Goal: Task Accomplishment & Management: Complete application form

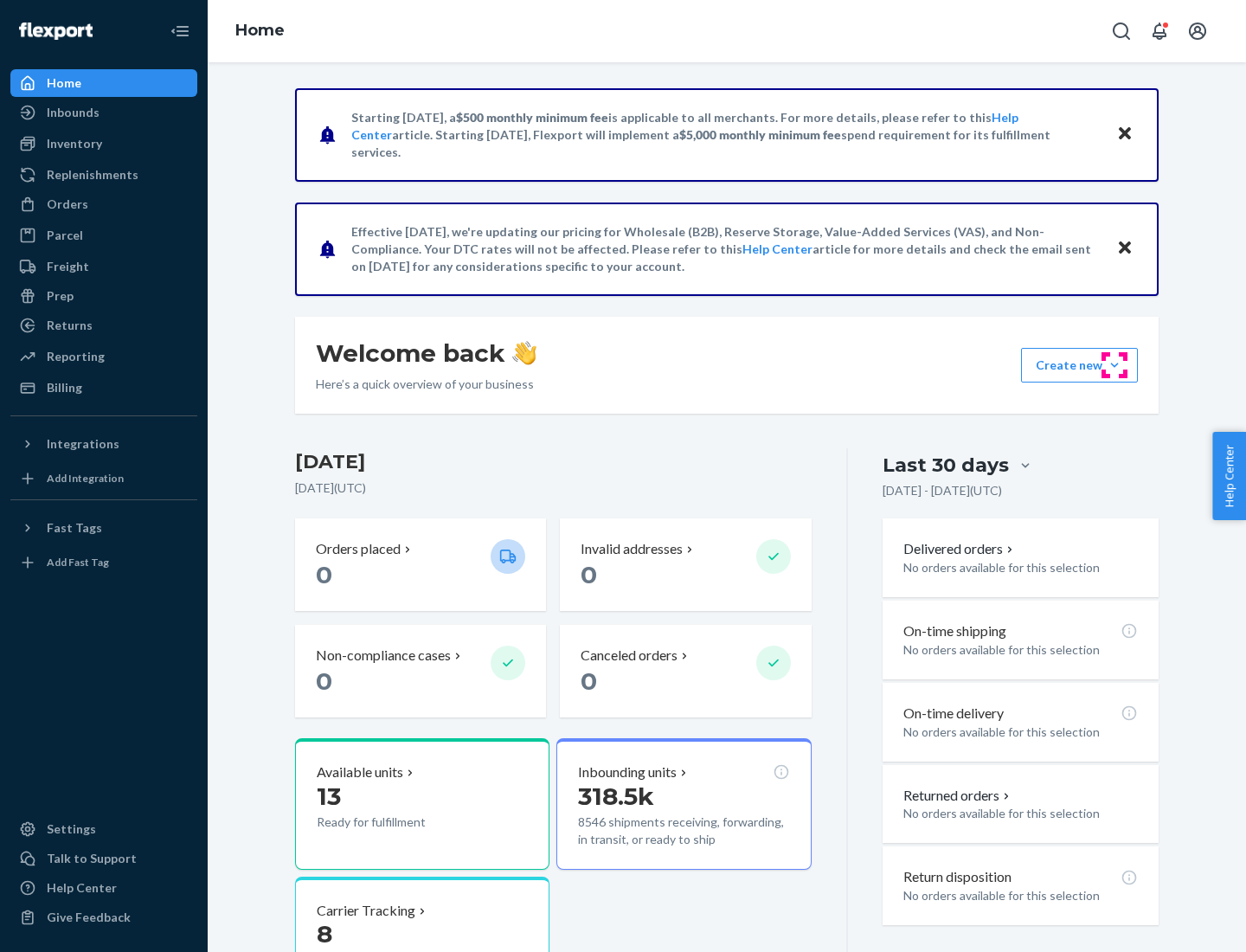
click at [1115, 365] on button "Create new Create new inbound Create new order Create new product" at bounding box center [1079, 365] width 116 height 35
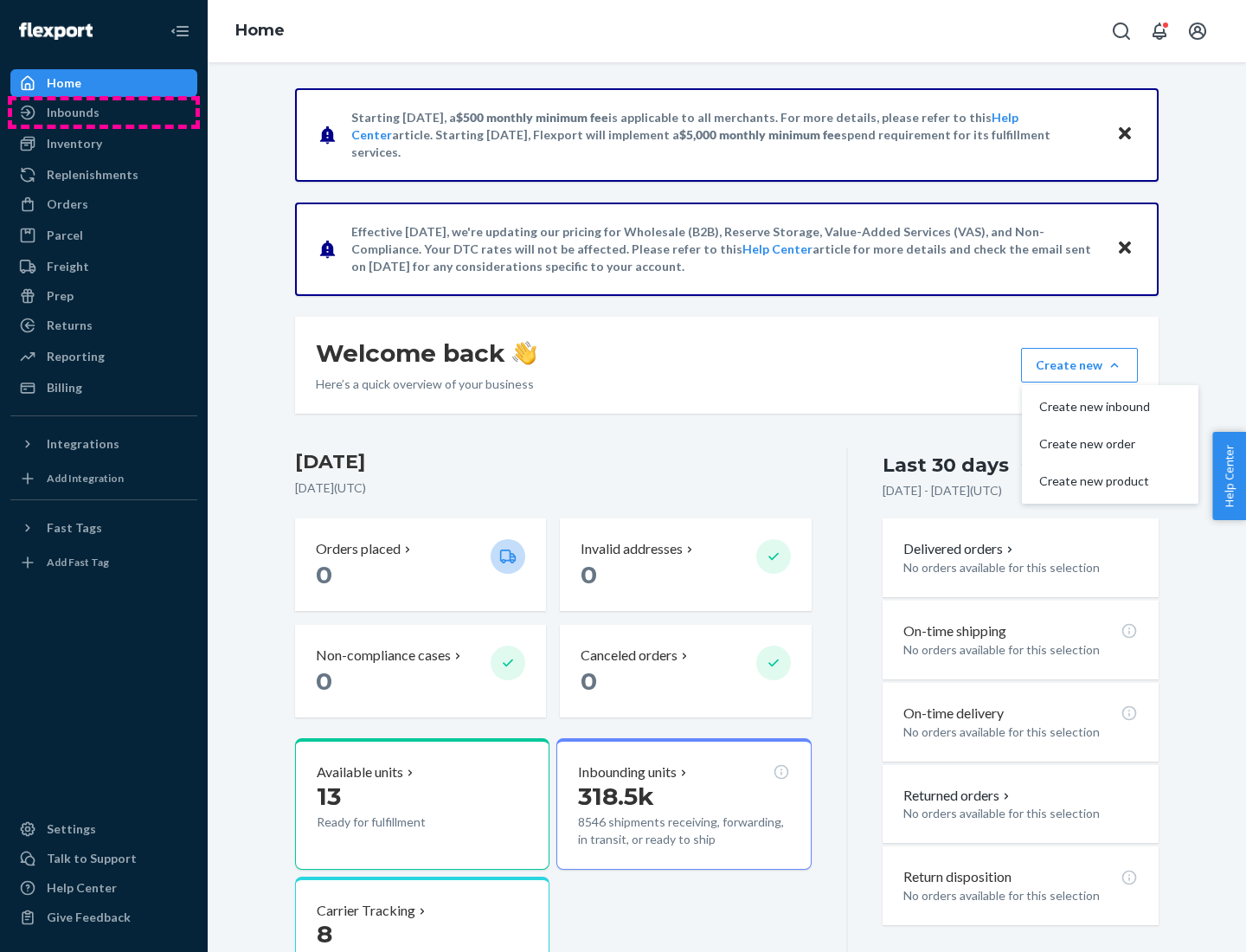
click at [104, 112] on div "Inbounds" at bounding box center [104, 113] width 184 height 25
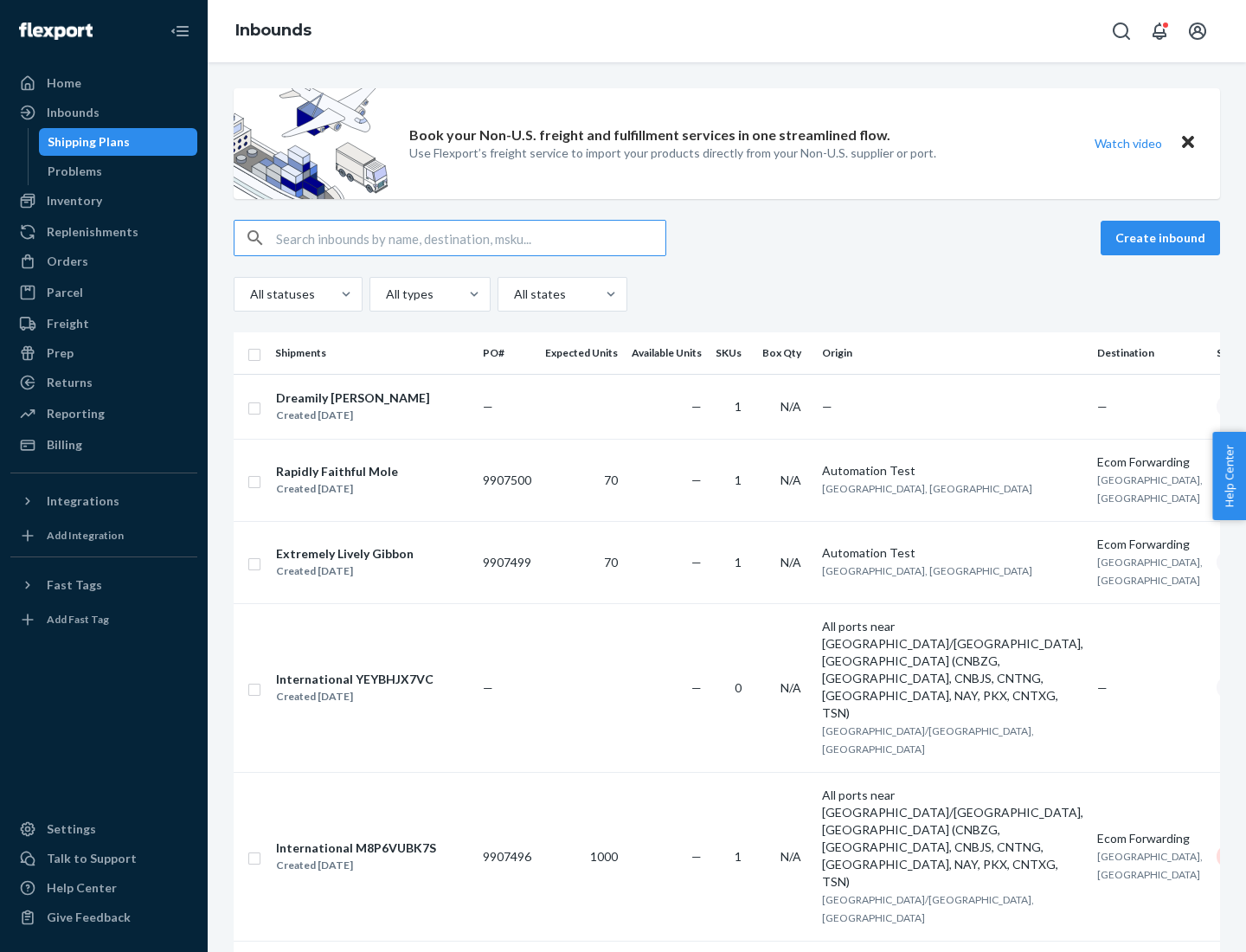
click at [1163, 238] on button "Create inbound" at bounding box center [1160, 238] width 119 height 35
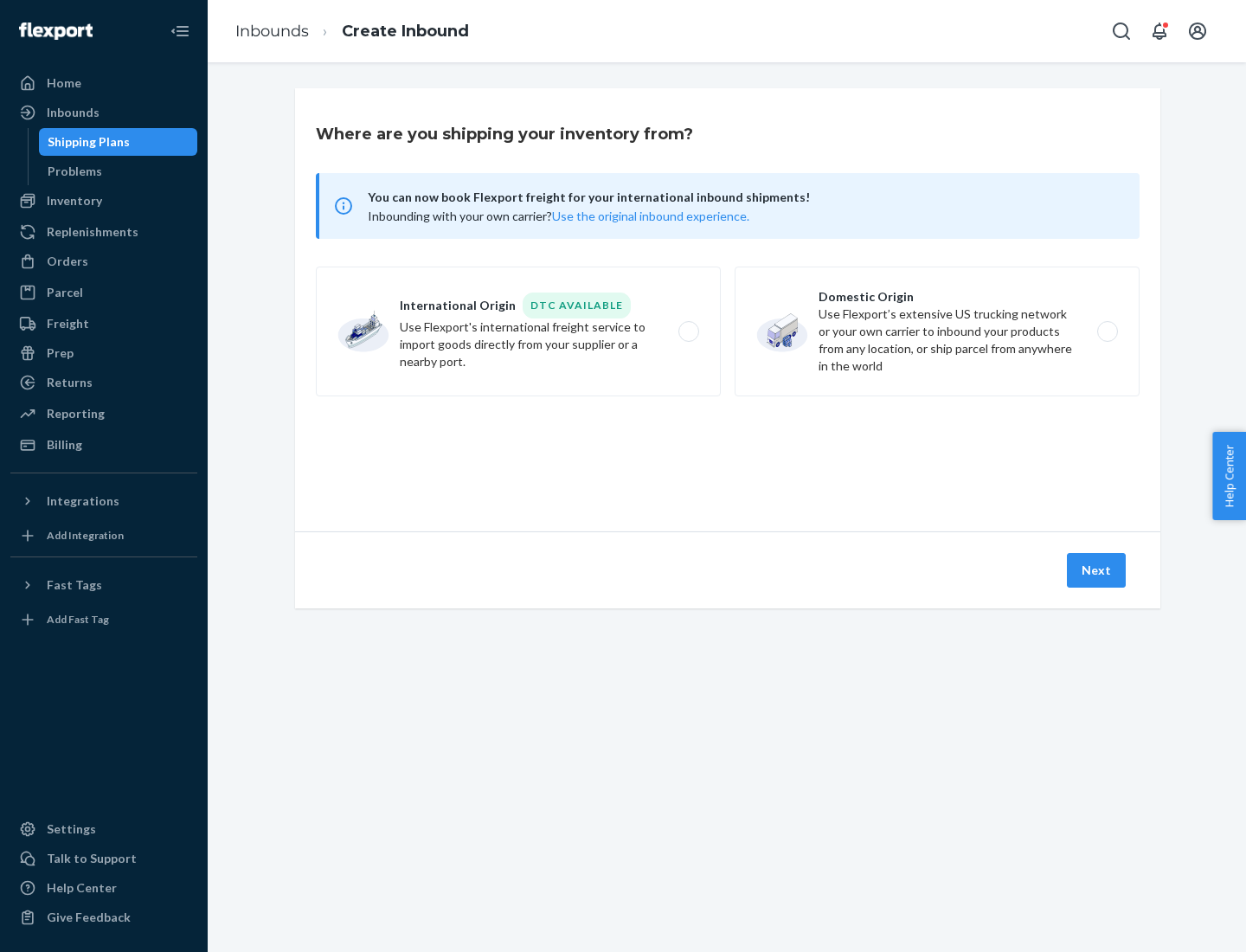
click at [937, 332] on label "Domestic Origin Use Flexport’s extensive US trucking network or your own carrie…" at bounding box center [937, 331] width 405 height 130
click at [1107, 332] on input "Domestic Origin Use Flexport’s extensive US trucking network or your own carrie…" at bounding box center [1112, 332] width 11 height 11
radio input "true"
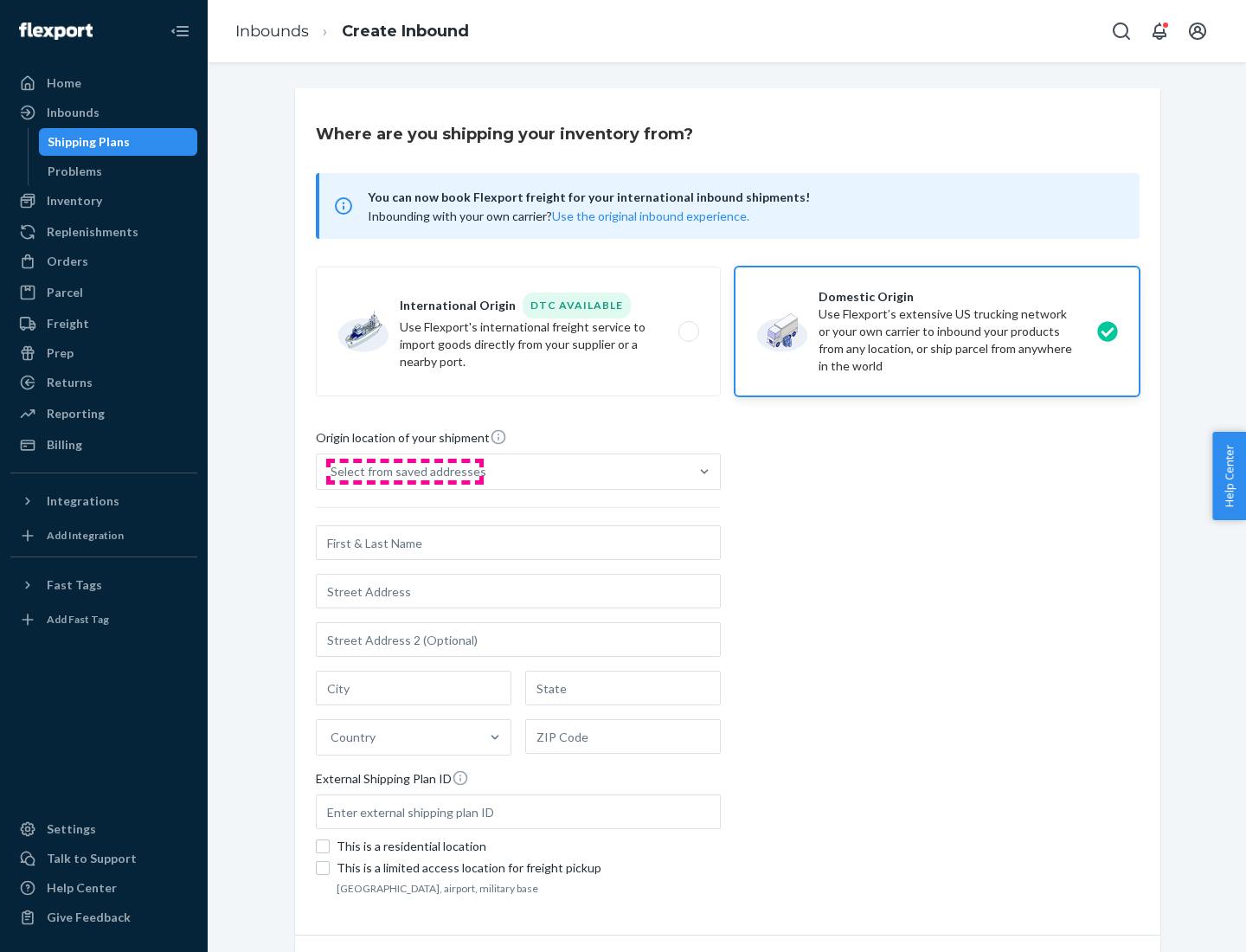
click at [405, 472] on div "Select from saved addresses" at bounding box center [409, 472] width 156 height 18
click at [333, 472] on input "Select from saved addresses" at bounding box center [332, 472] width 2 height 18
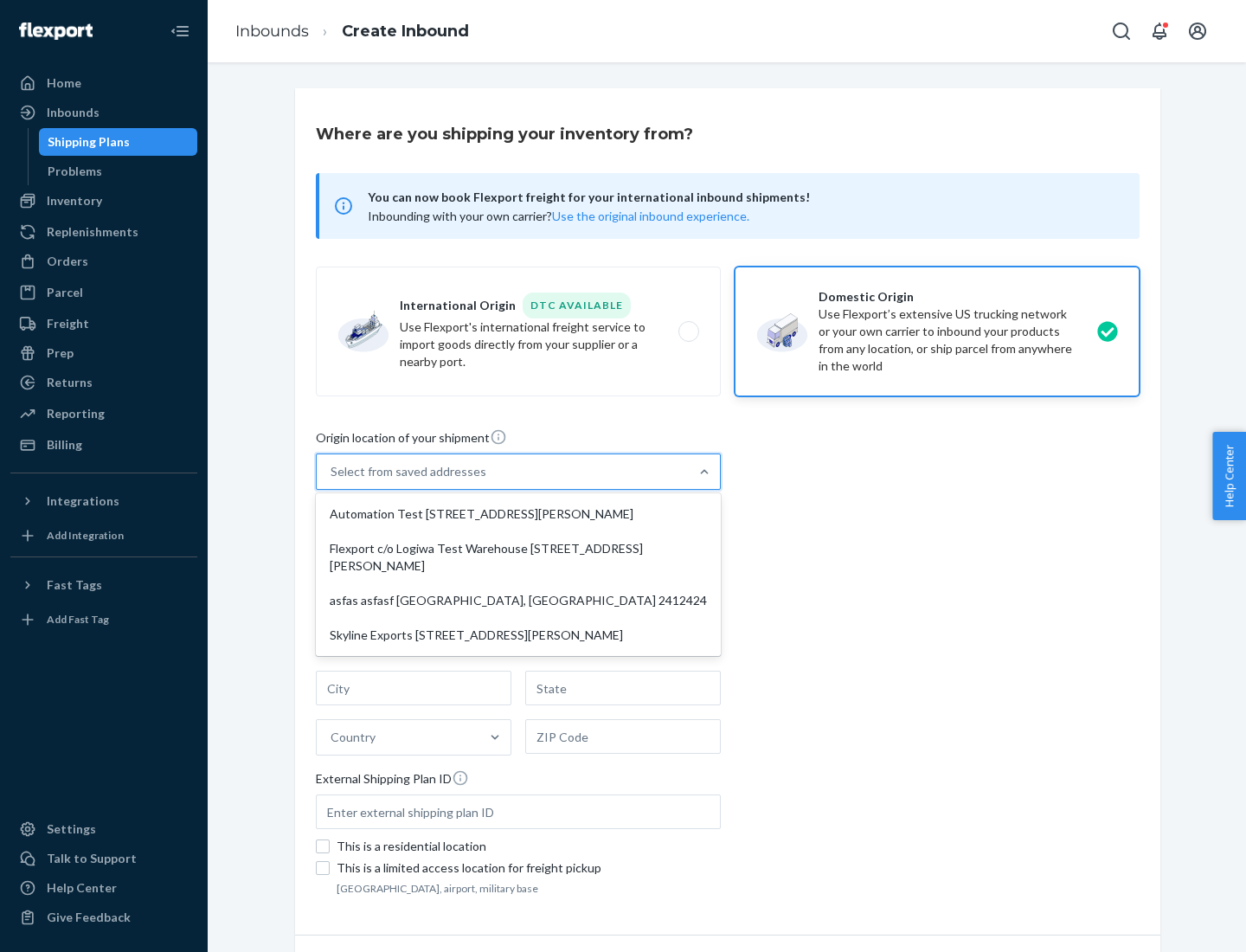
scroll to position [7, 0]
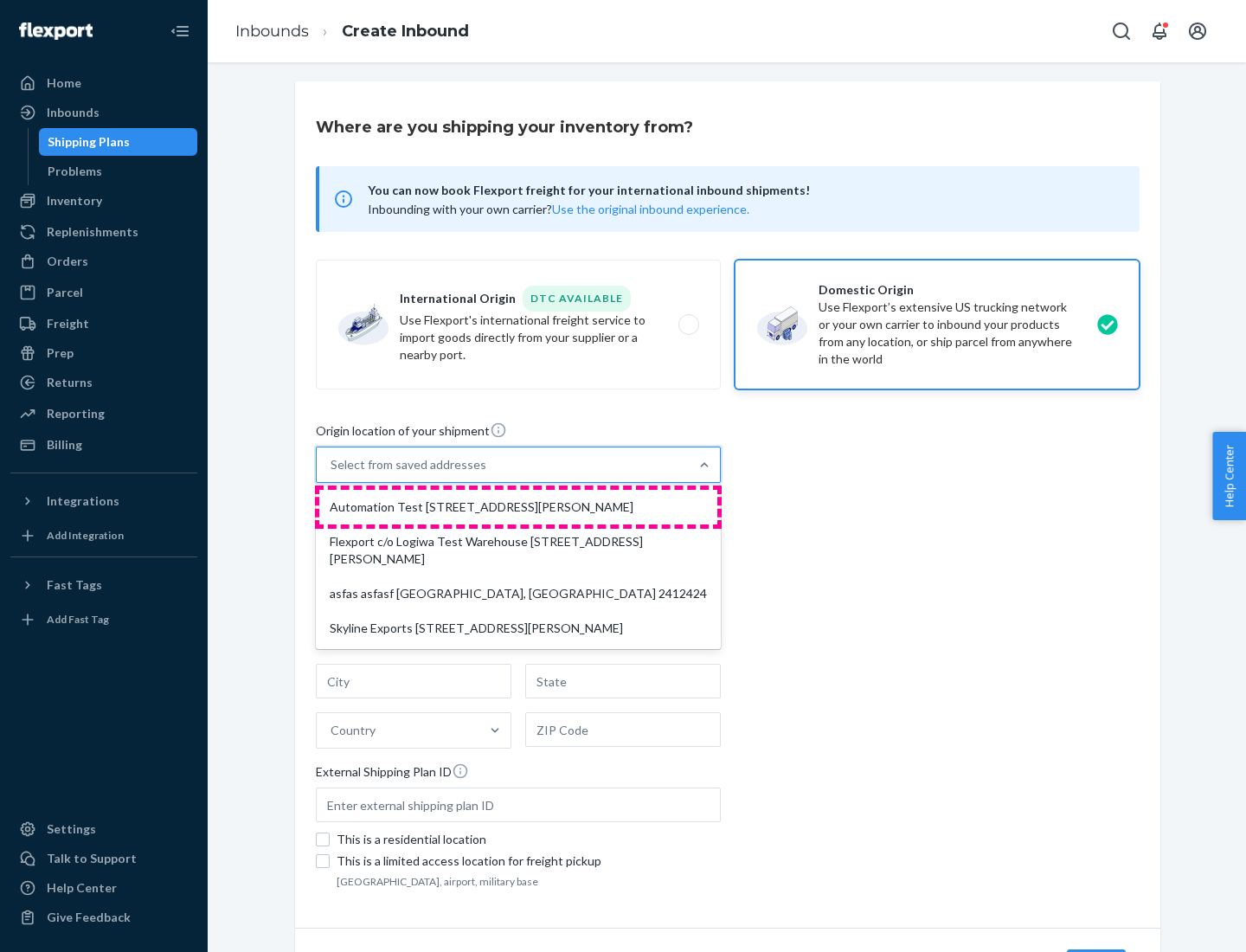
click at [518, 507] on div "Automation Test [STREET_ADDRESS][PERSON_NAME]" at bounding box center [518, 507] width 398 height 35
click at [333, 474] on input "option Automation Test [STREET_ADDRESS][PERSON_NAME] focused, 1 of 4. 4 results…" at bounding box center [332, 465] width 2 height 18
type input "Automation Test"
type input "9th Floor"
type input "[GEOGRAPHIC_DATA]"
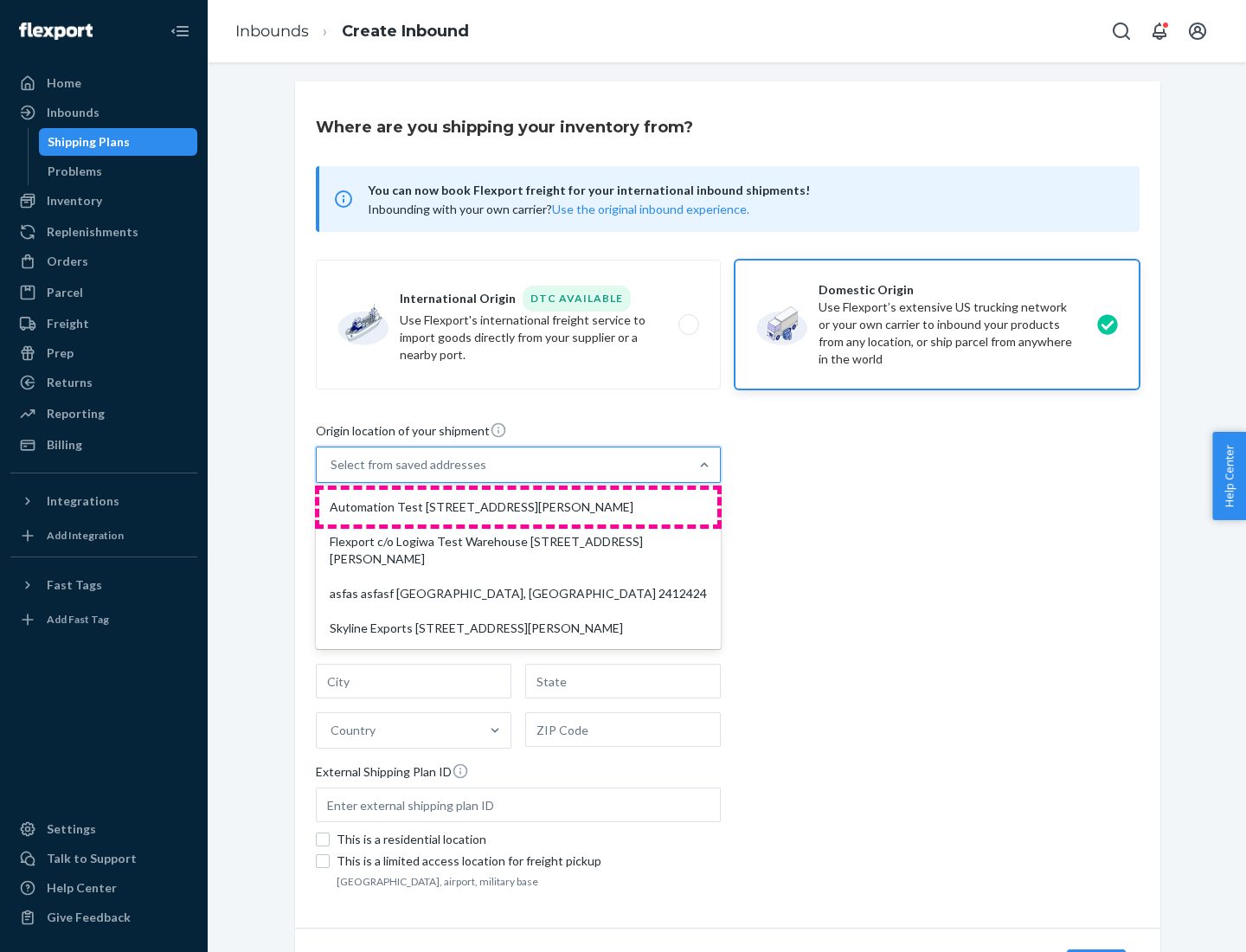
type input "CA"
type input "94104"
type input "[STREET_ADDRESS][PERSON_NAME]"
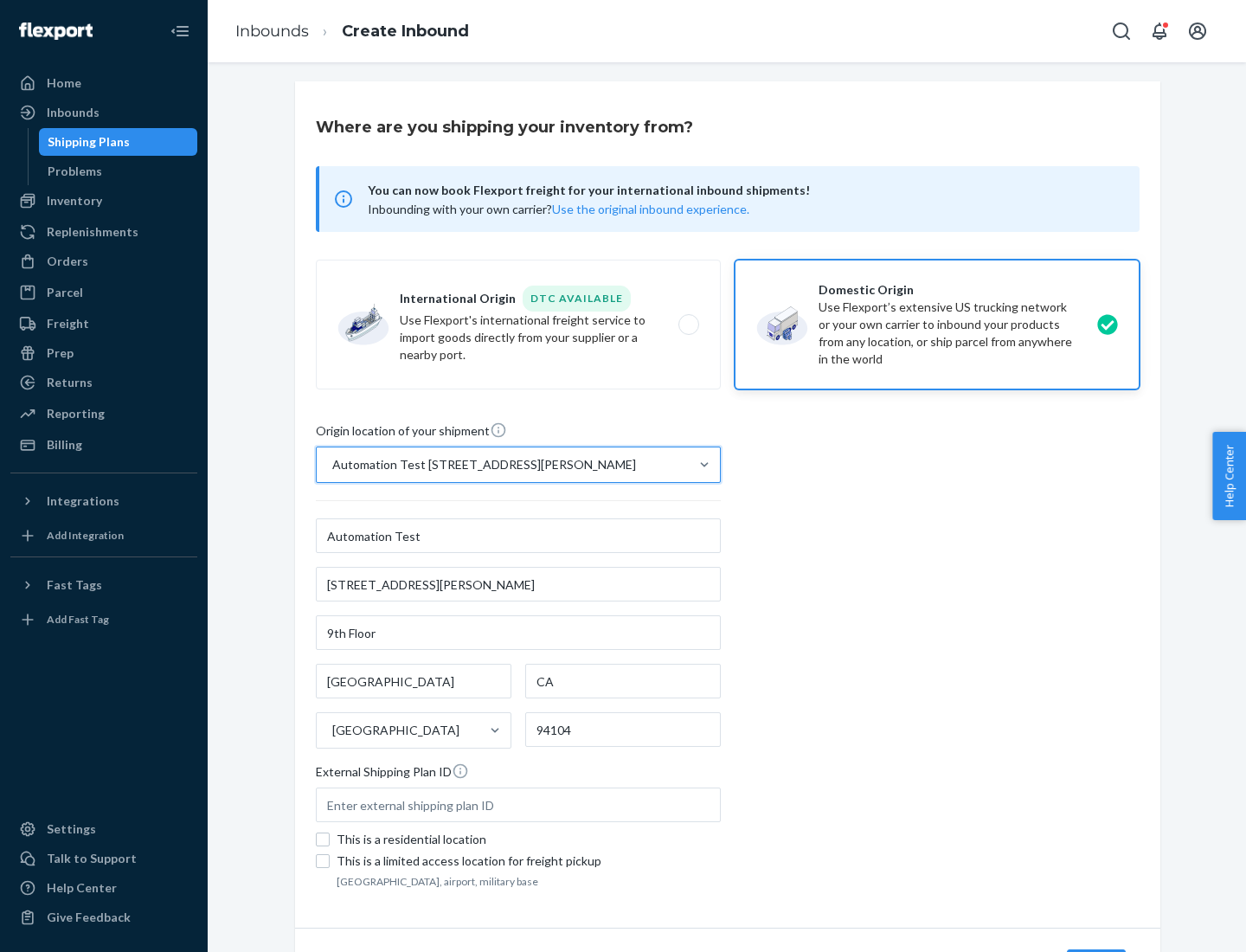
scroll to position [102, 0]
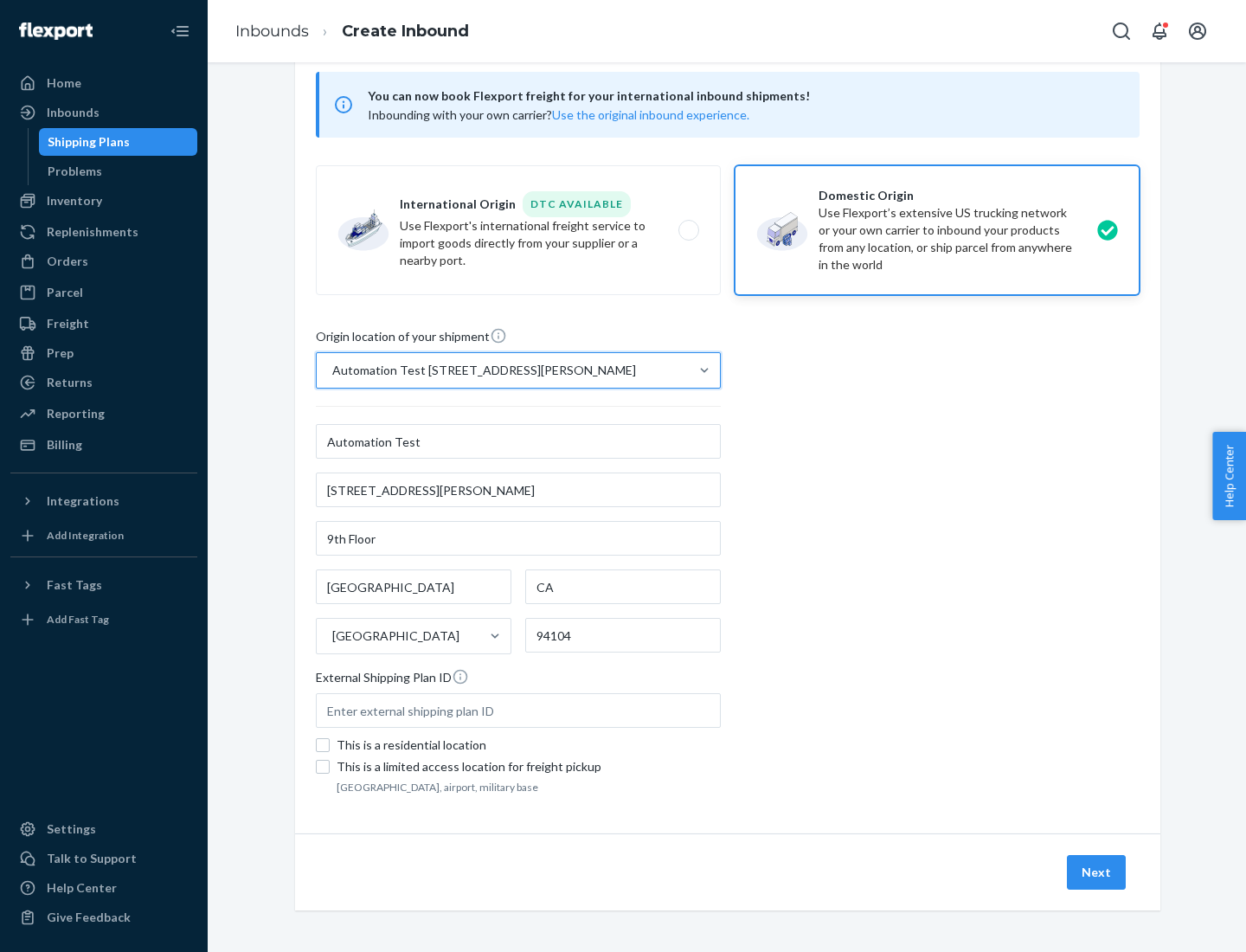
click at [1097, 872] on button "Next" at bounding box center [1096, 872] width 59 height 35
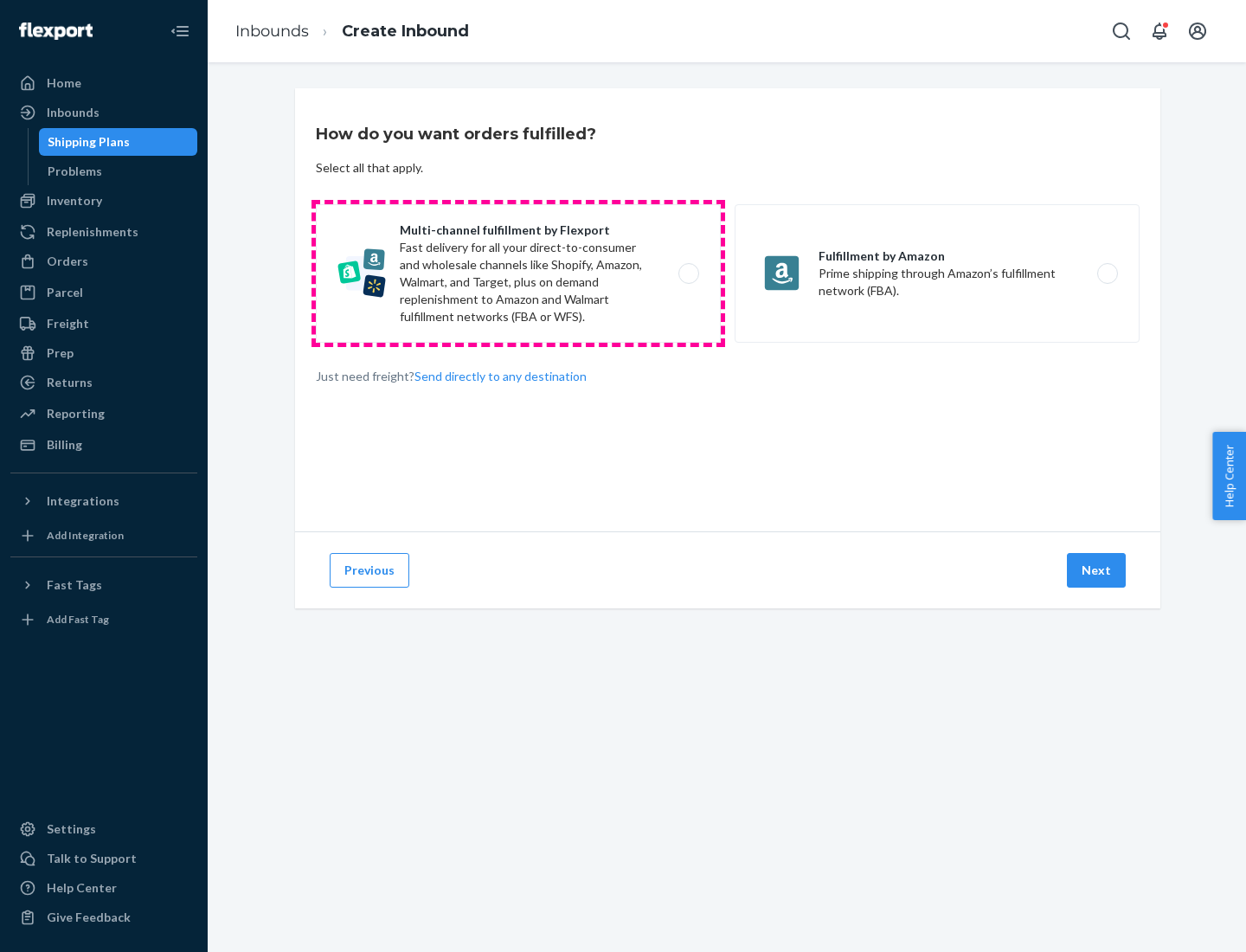
click at [518, 273] on label "Multi-channel fulfillment by Flexport Fast delivery for all your direct-to-cons…" at bounding box center [518, 273] width 405 height 138
click at [688, 273] on input "Multi-channel fulfillment by Flexport Fast delivery for all your direct-to-cons…" at bounding box center [693, 273] width 11 height 11
radio input "true"
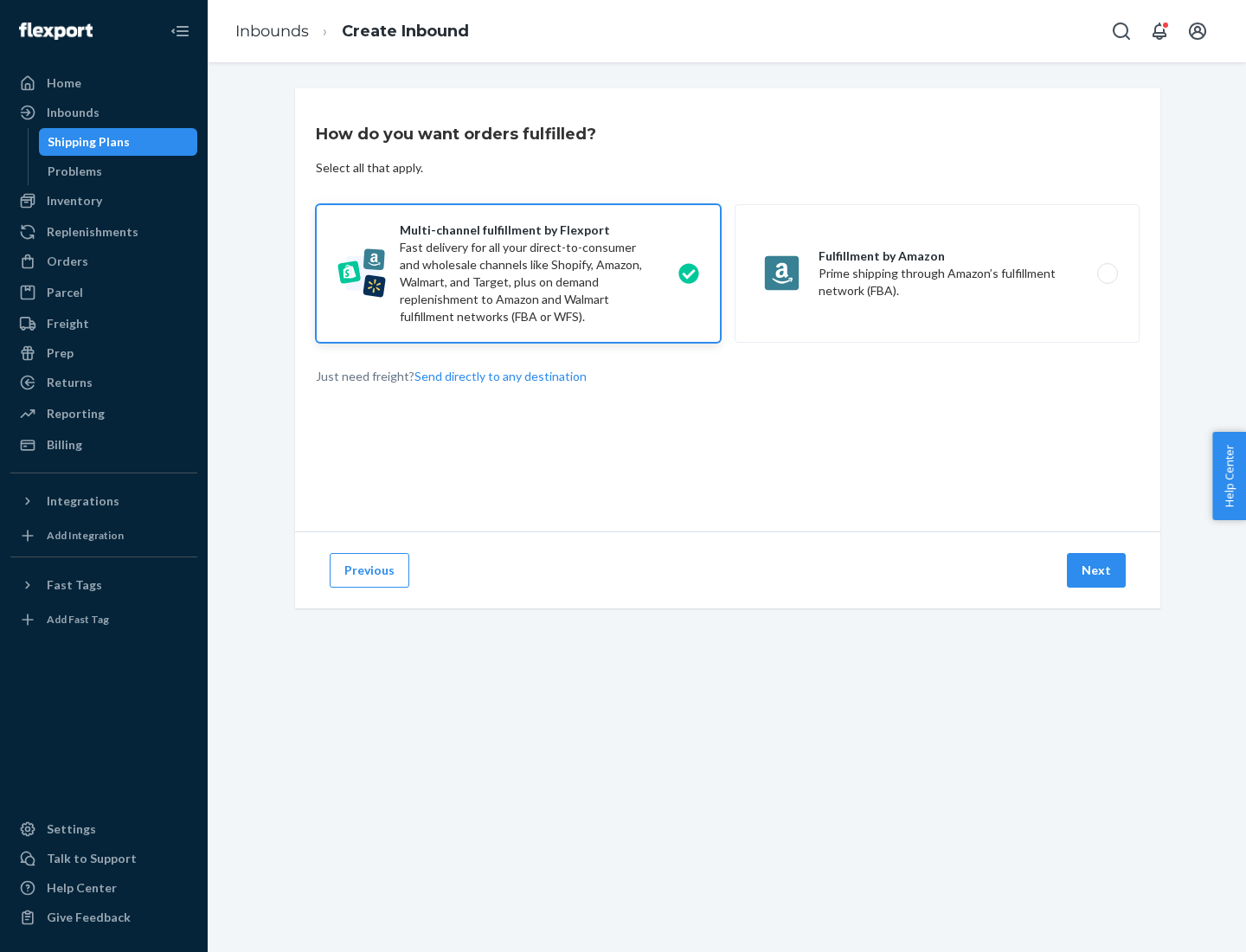
click at [1097, 570] on button "Next" at bounding box center [1096, 571] width 59 height 35
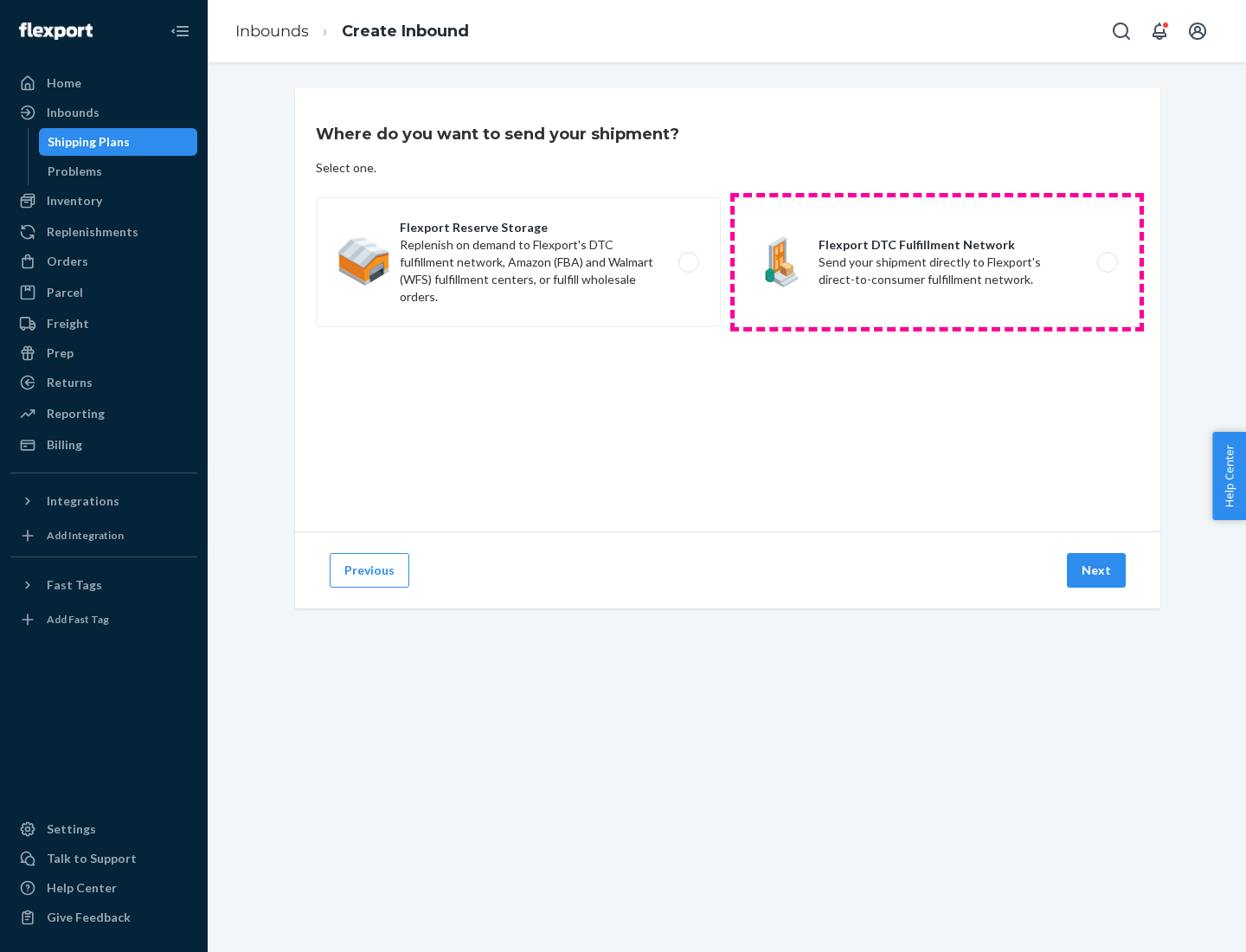
click at [937, 262] on label "Flexport DTC Fulfillment Network Send your shipment directly to Flexport's dire…" at bounding box center [937, 262] width 405 height 130
click at [1107, 262] on input "Flexport DTC Fulfillment Network Send your shipment directly to Flexport's dire…" at bounding box center [1112, 263] width 11 height 11
radio input "true"
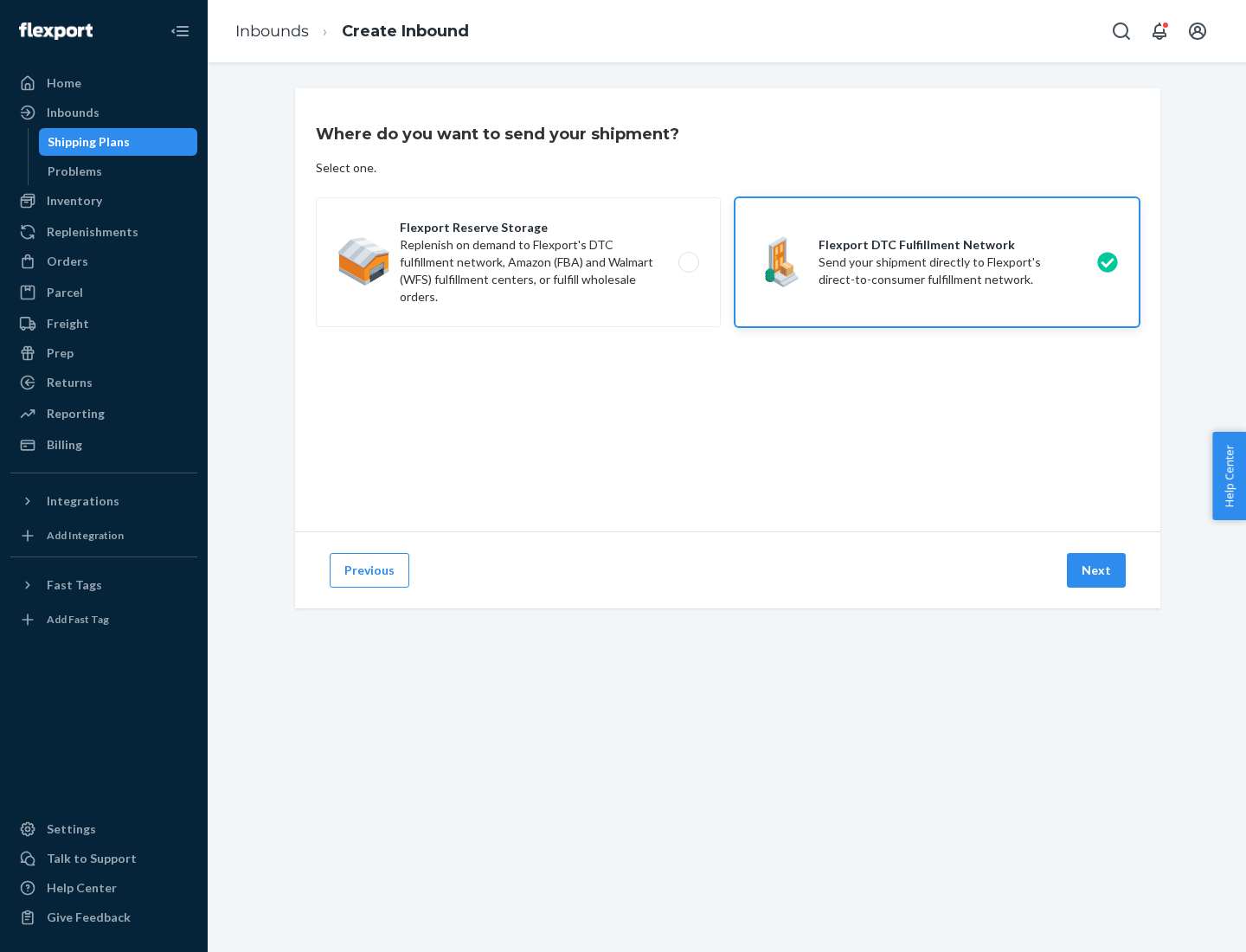
click at [1097, 570] on button "Next" at bounding box center [1096, 571] width 59 height 35
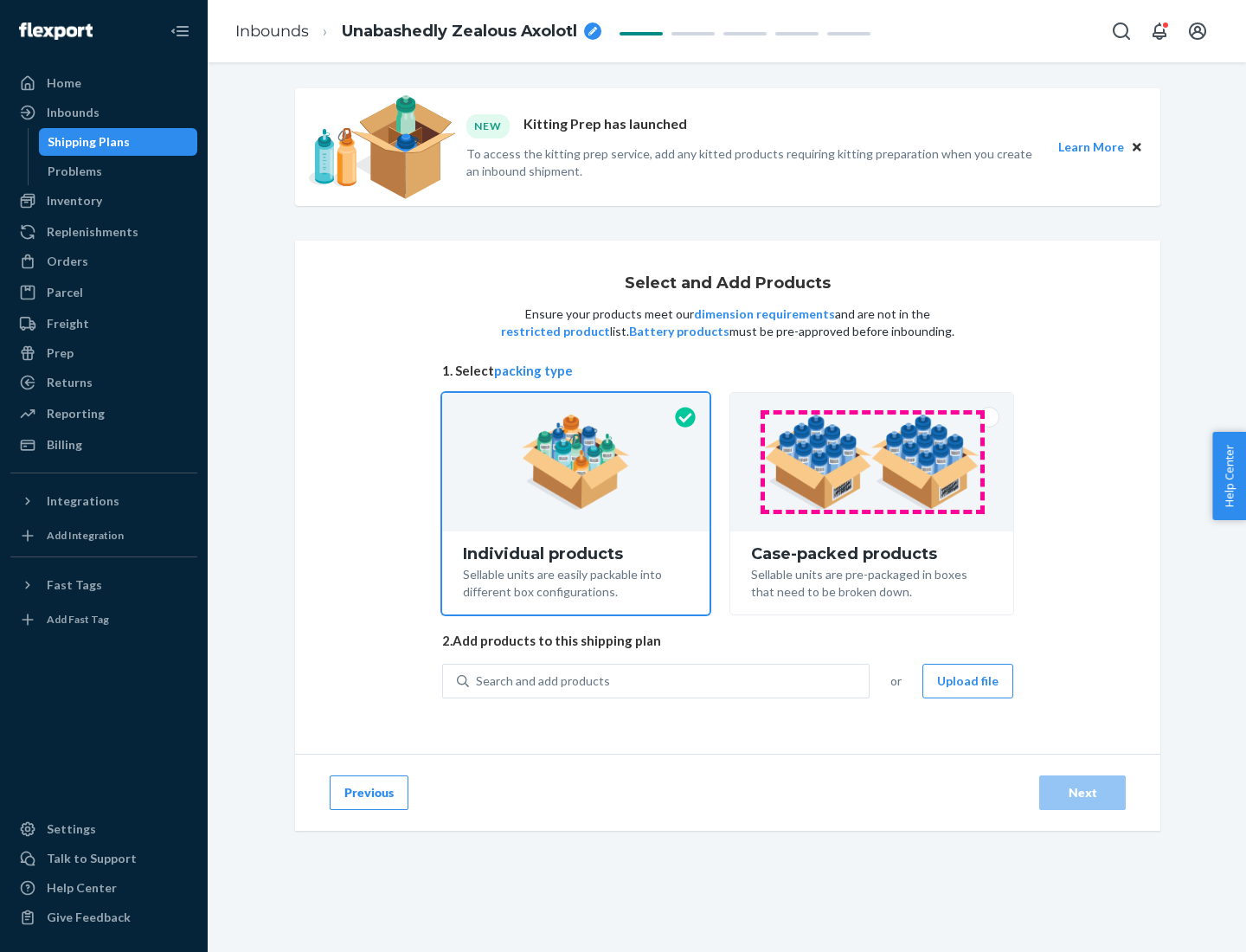
click at [872, 462] on img at bounding box center [872, 462] width 215 height 95
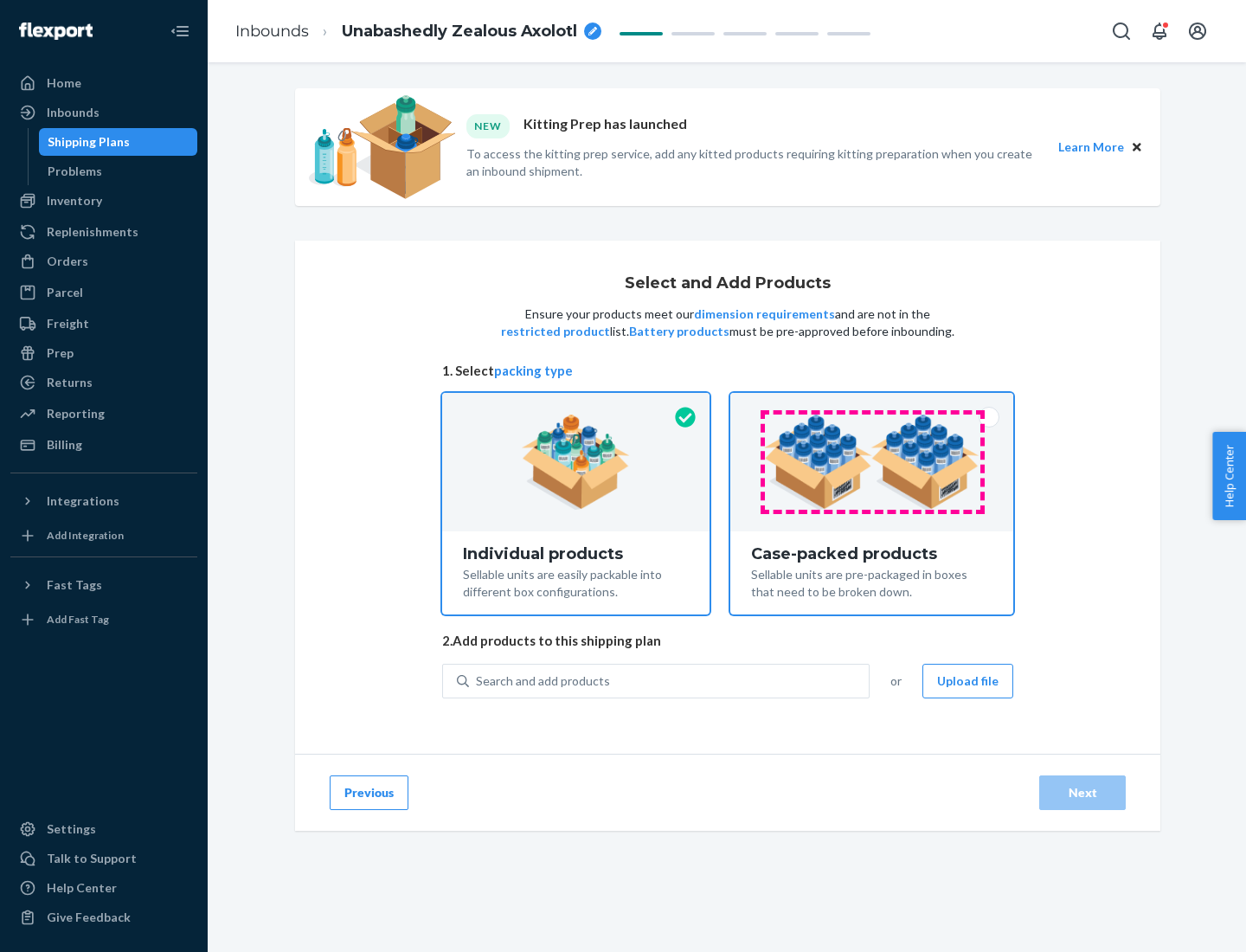
click at [872, 405] on input "Case-packed products Sellable units are pre-packaged in boxes that need to be b…" at bounding box center [871, 398] width 11 height 11
radio input "true"
radio input "false"
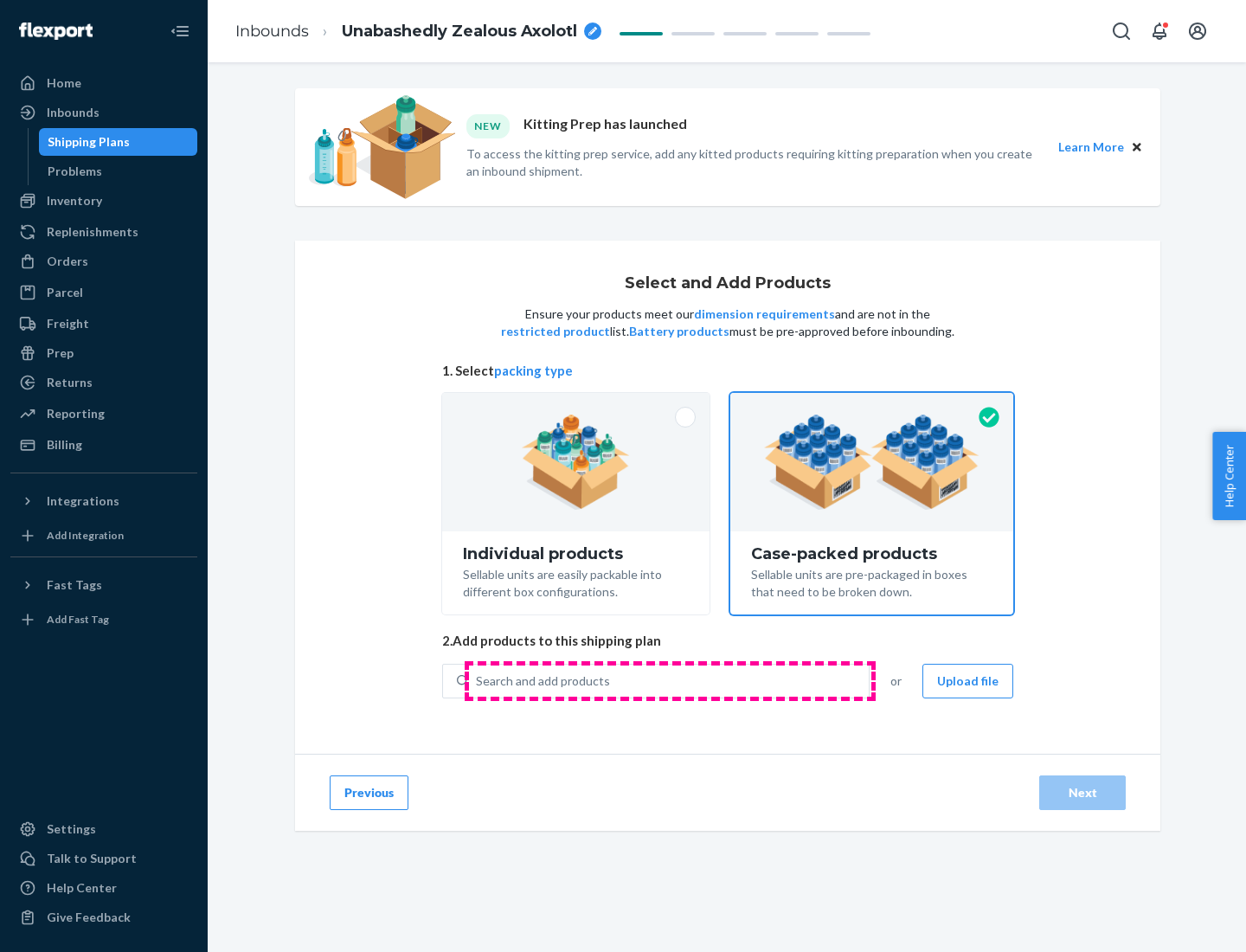
click at [670, 681] on div "Search and add products" at bounding box center [669, 681] width 400 height 32
click at [478, 681] on input "Search and add products" at bounding box center [477, 681] width 2 height 18
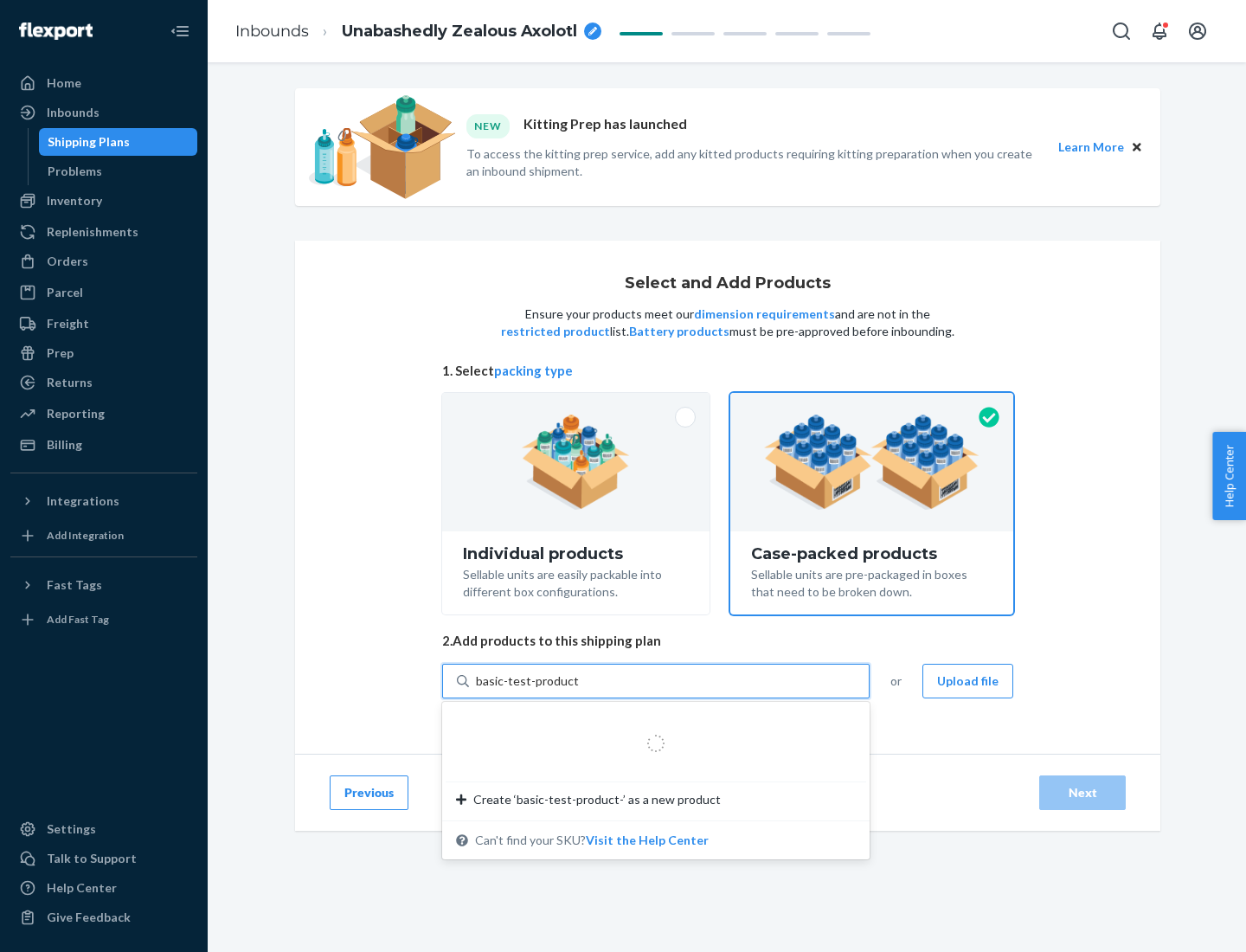
type input "basic-test-product-1"
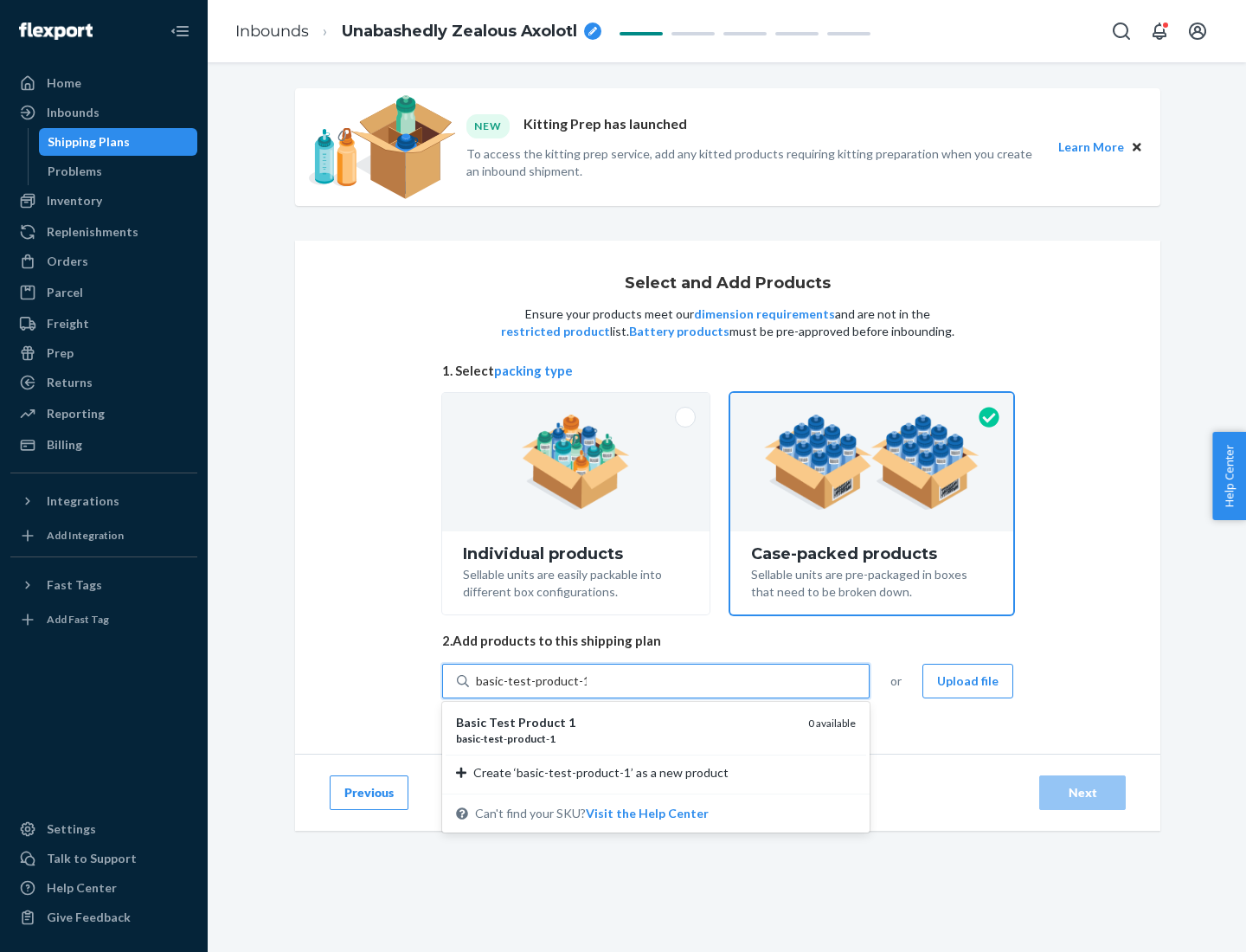
click at [626, 738] on div "basic - test - product - 1" at bounding box center [625, 738] width 338 height 15
click at [587, 690] on input "basic-test-product-1" at bounding box center [531, 681] width 111 height 18
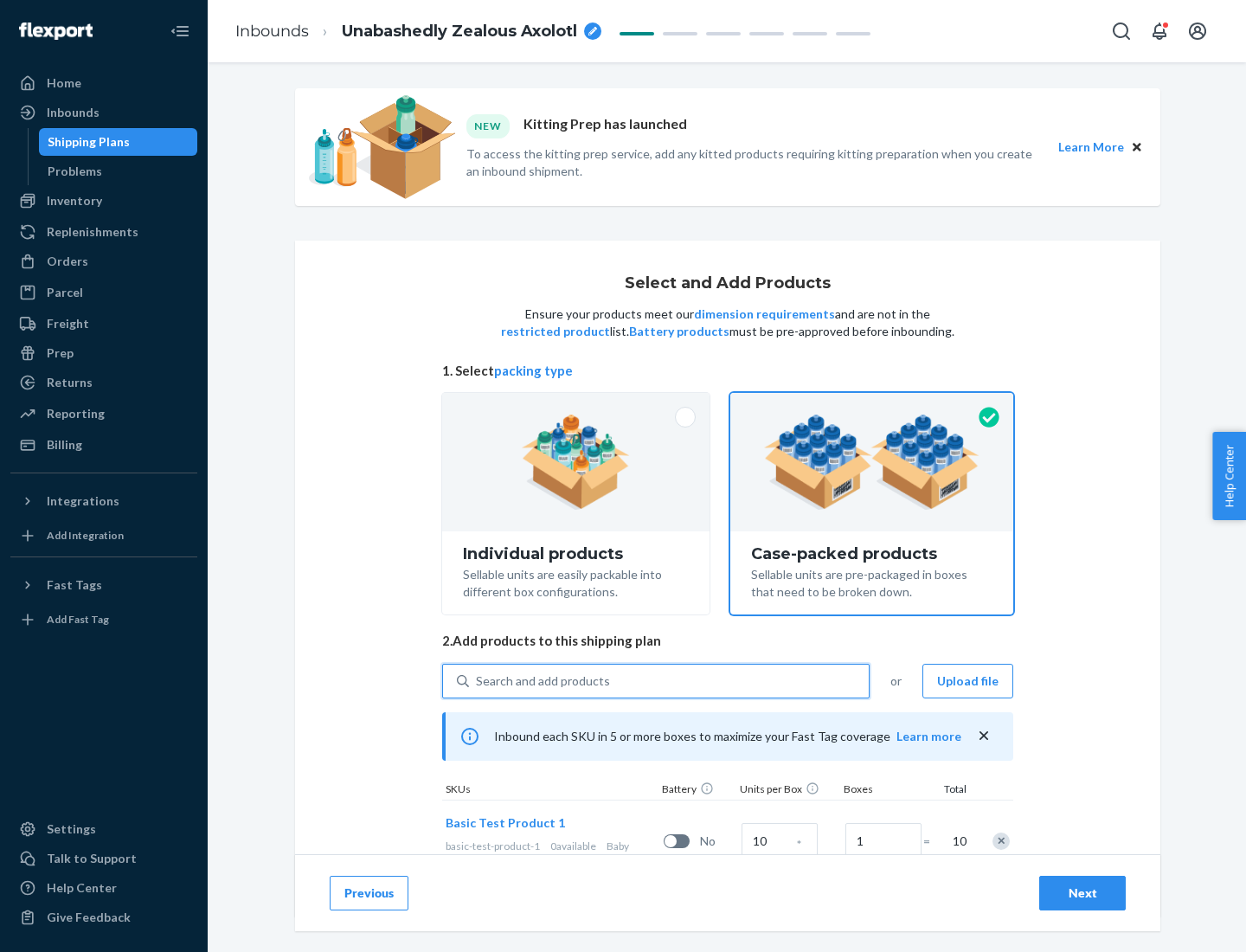
scroll to position [62, 0]
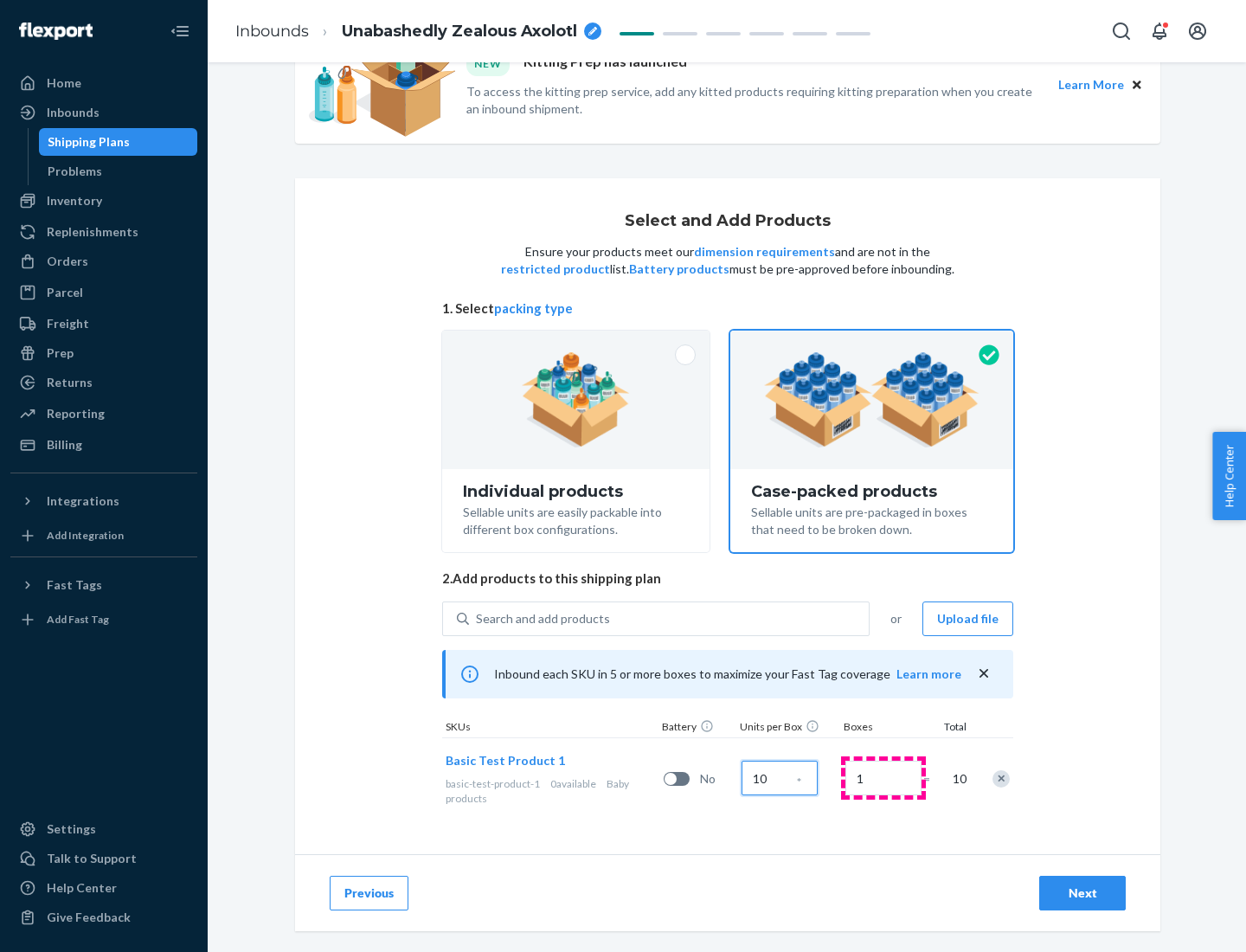
type input "10"
type input "7"
click at [1082, 893] on div "Next" at bounding box center [1082, 893] width 57 height 18
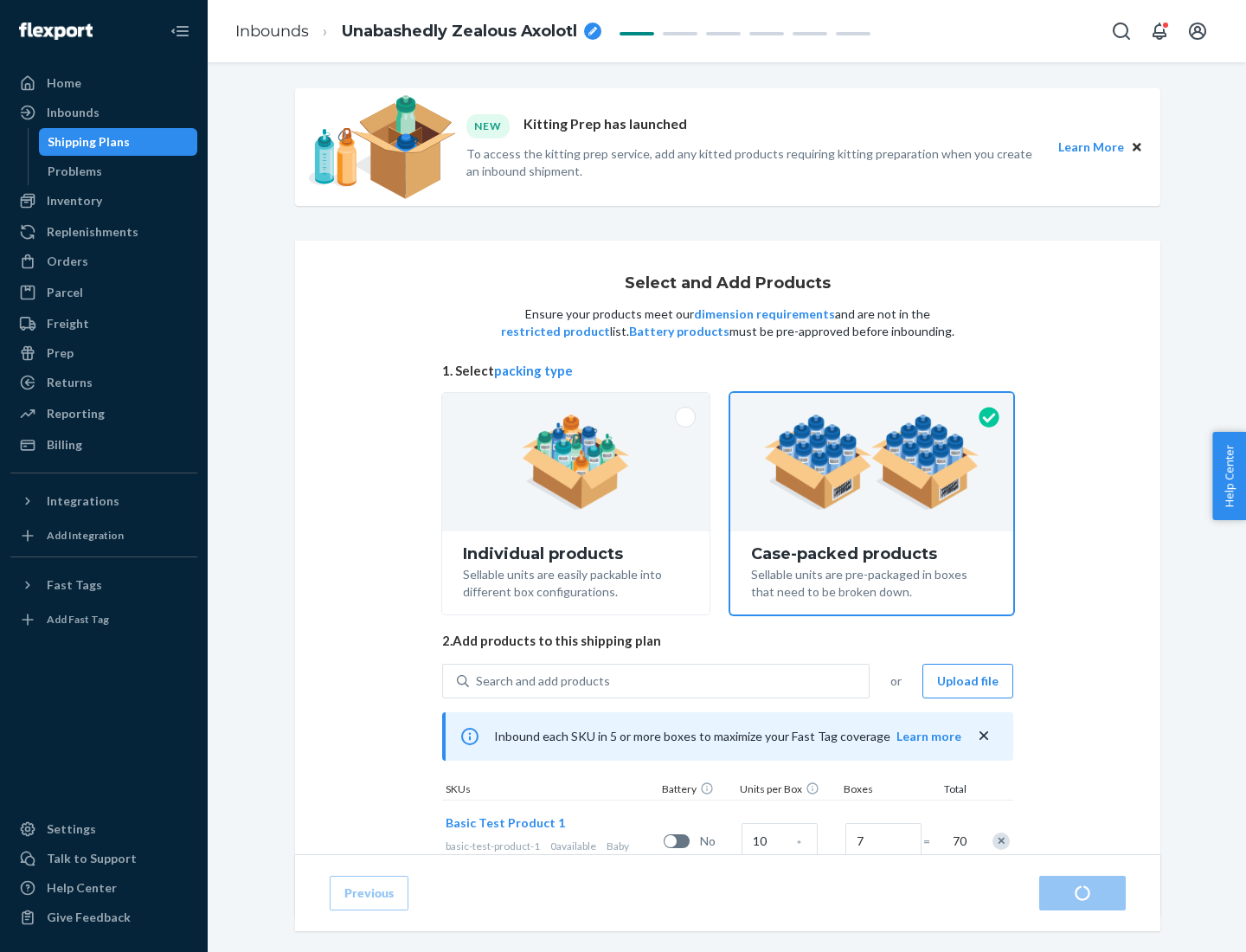
radio input "true"
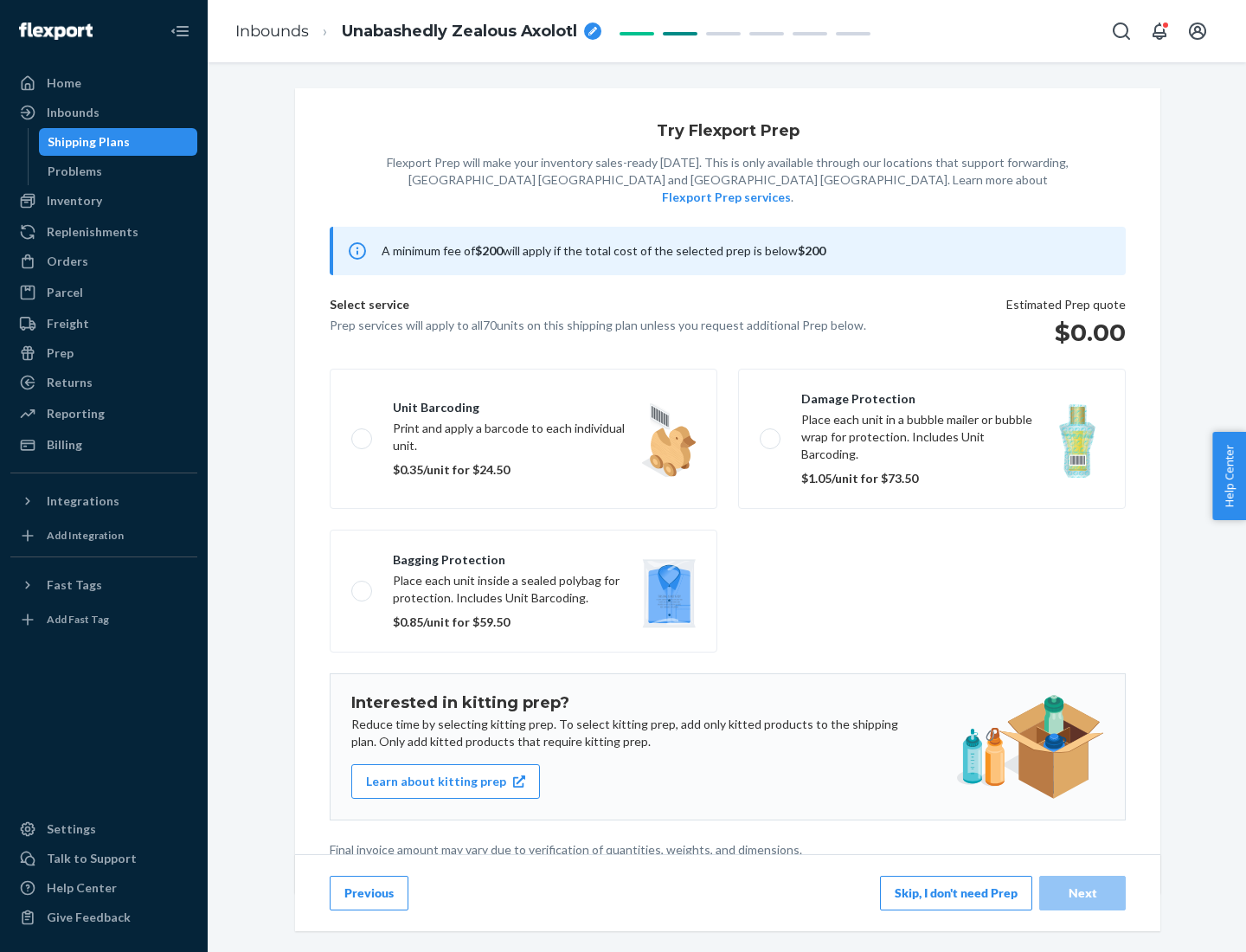
scroll to position [4, 0]
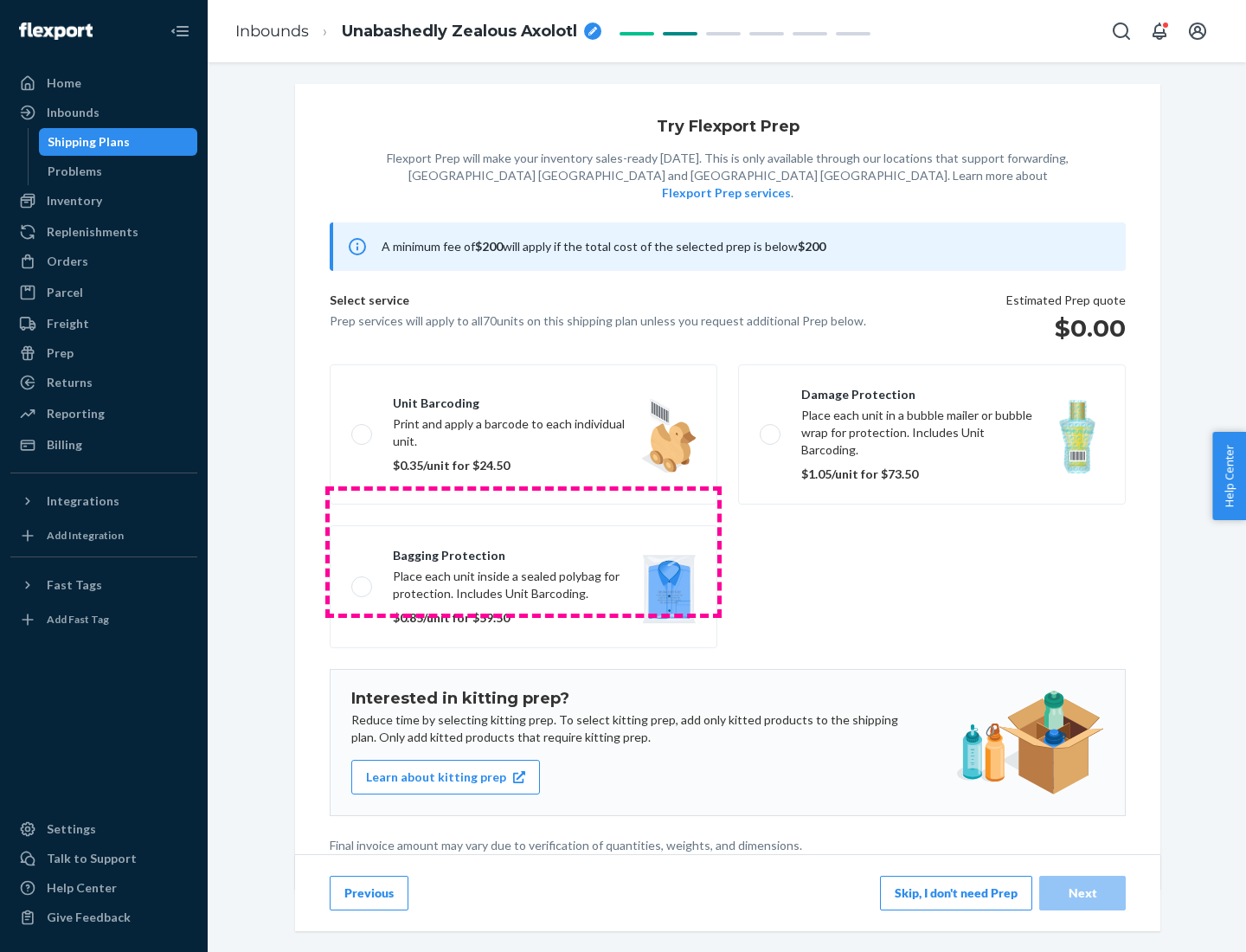
click at [524, 552] on label "Bagging protection Place each unit inside a sealed polybag for protection. Incl…" at bounding box center [524, 587] width 388 height 123
click at [363, 581] on input "Bagging protection Place each unit inside a sealed polybag for protection. Incl…" at bounding box center [356, 586] width 11 height 11
checkbox input "true"
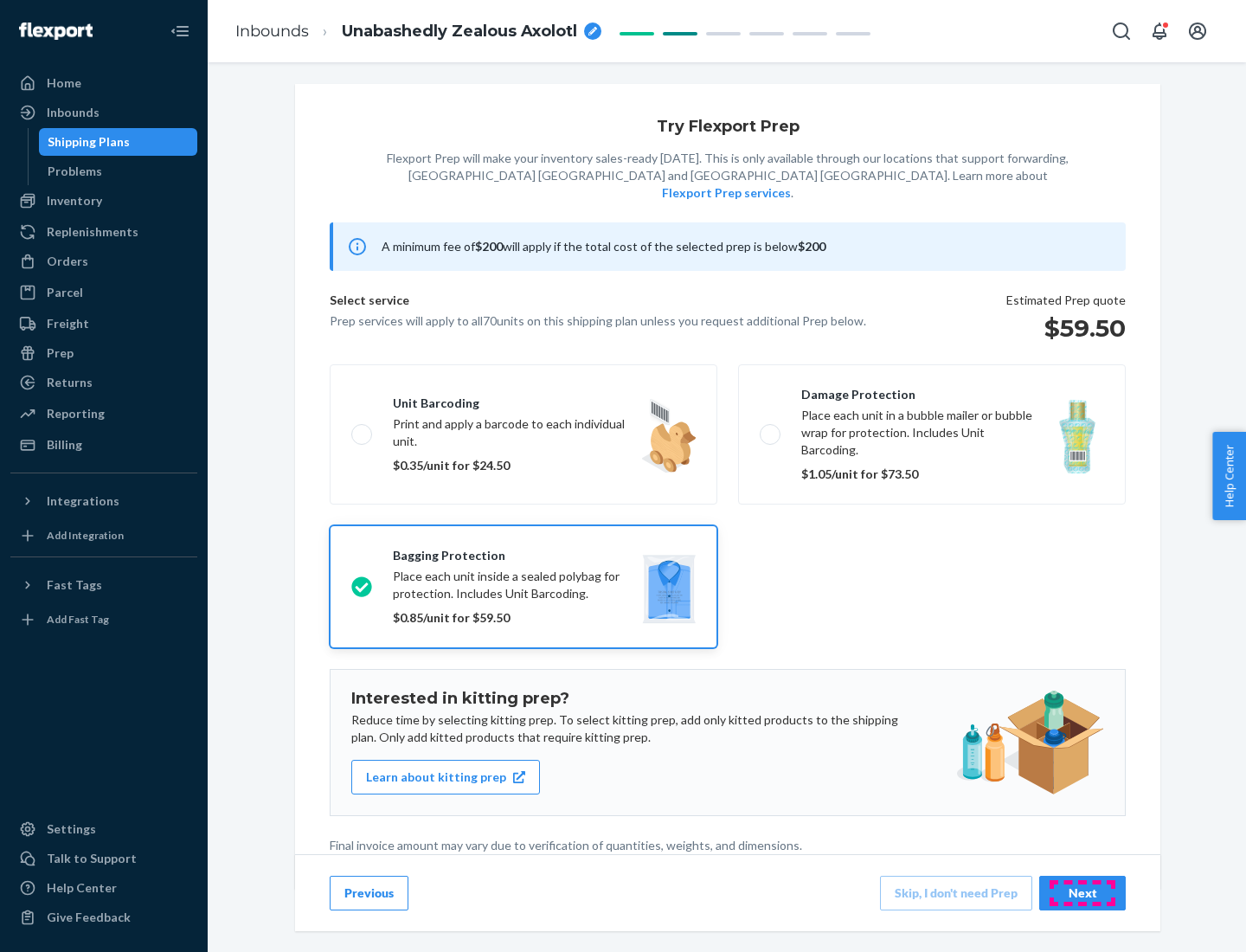
click at [1082, 892] on div "Next" at bounding box center [1082, 893] width 57 height 18
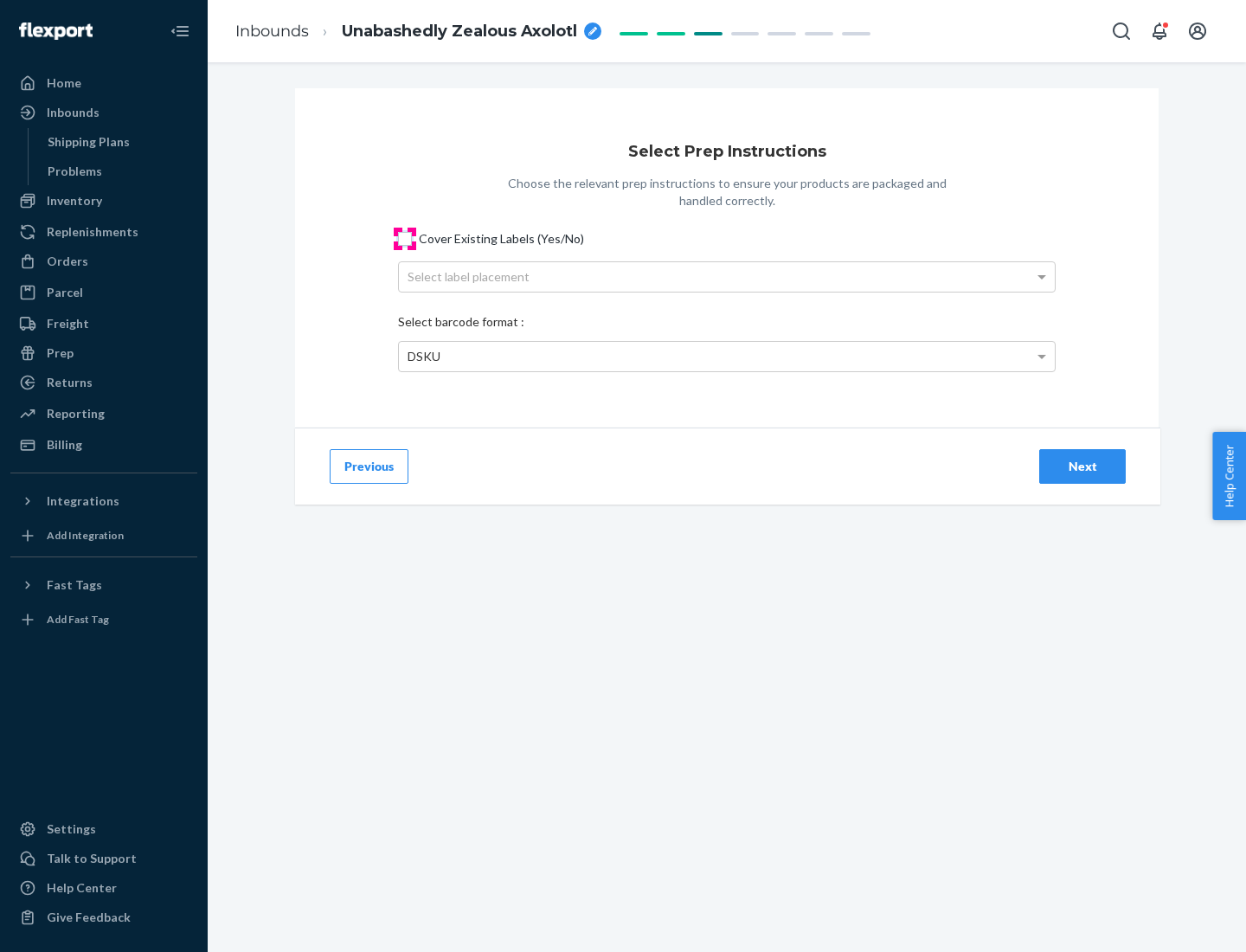
click at [405, 238] on input "Cover Existing Labels (Yes/No)" at bounding box center [405, 239] width 14 height 14
checkbox input "true"
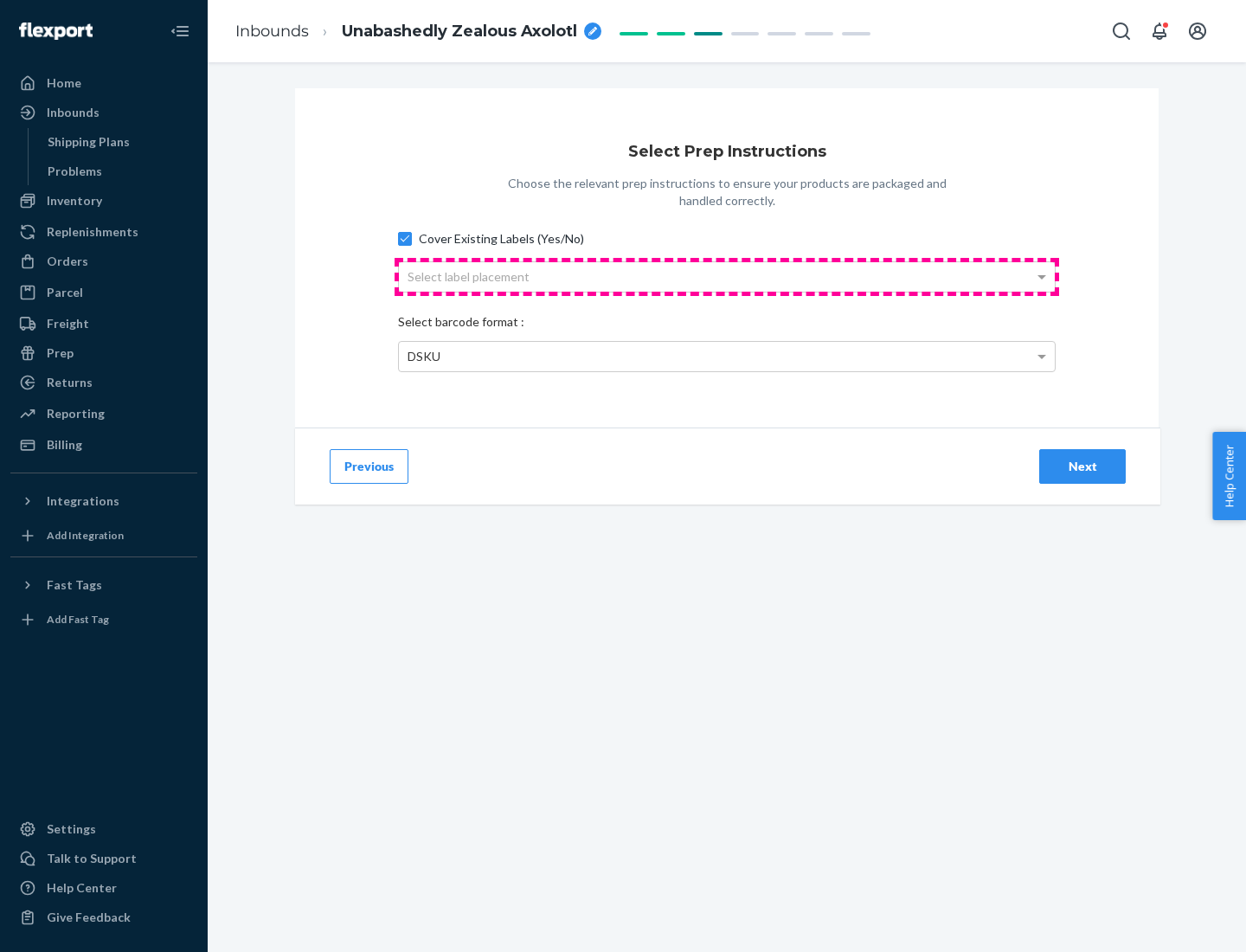
click at [727, 276] on div "Select label placement" at bounding box center [727, 277] width 656 height 30
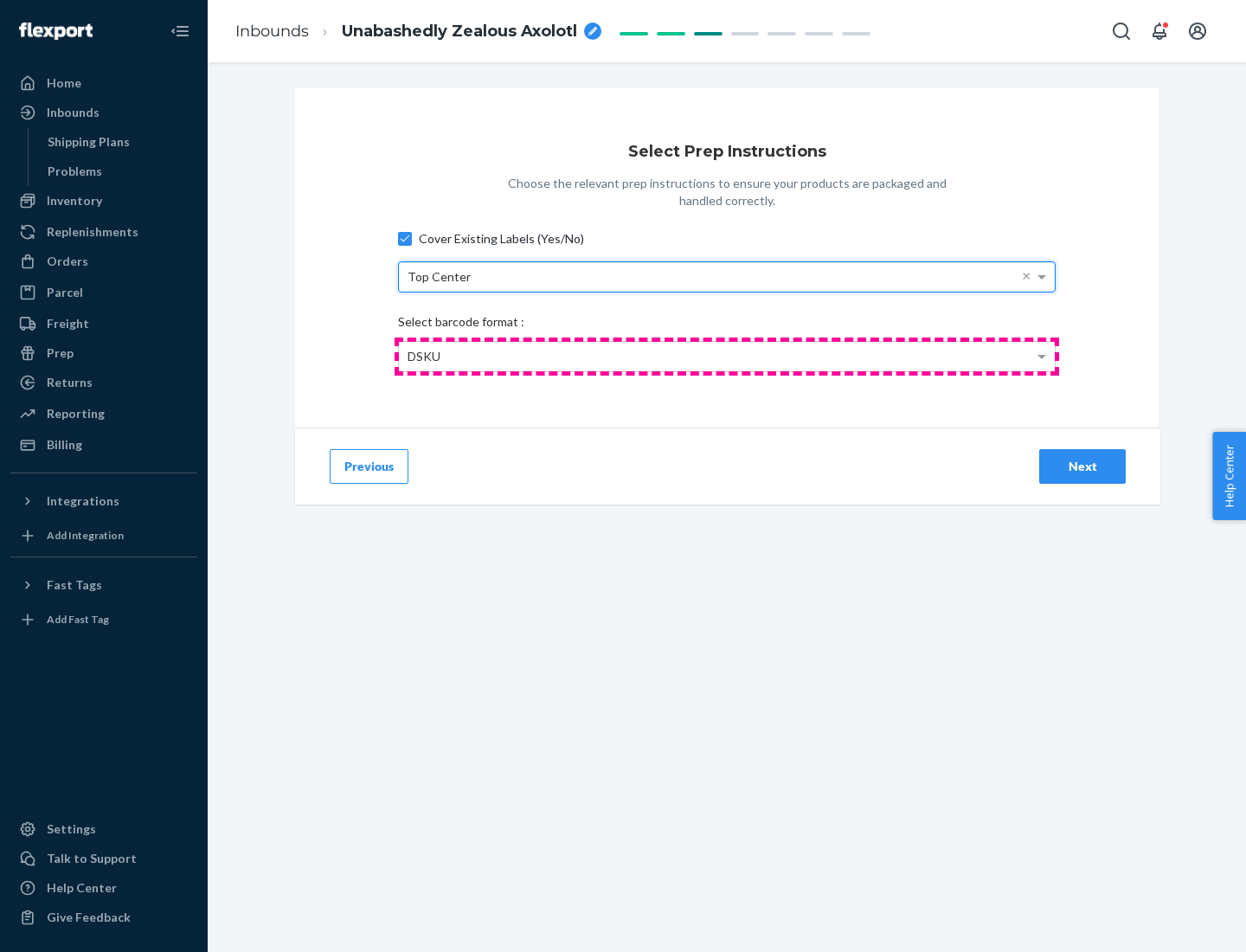
click at [727, 356] on div "DSKU" at bounding box center [727, 356] width 656 height 30
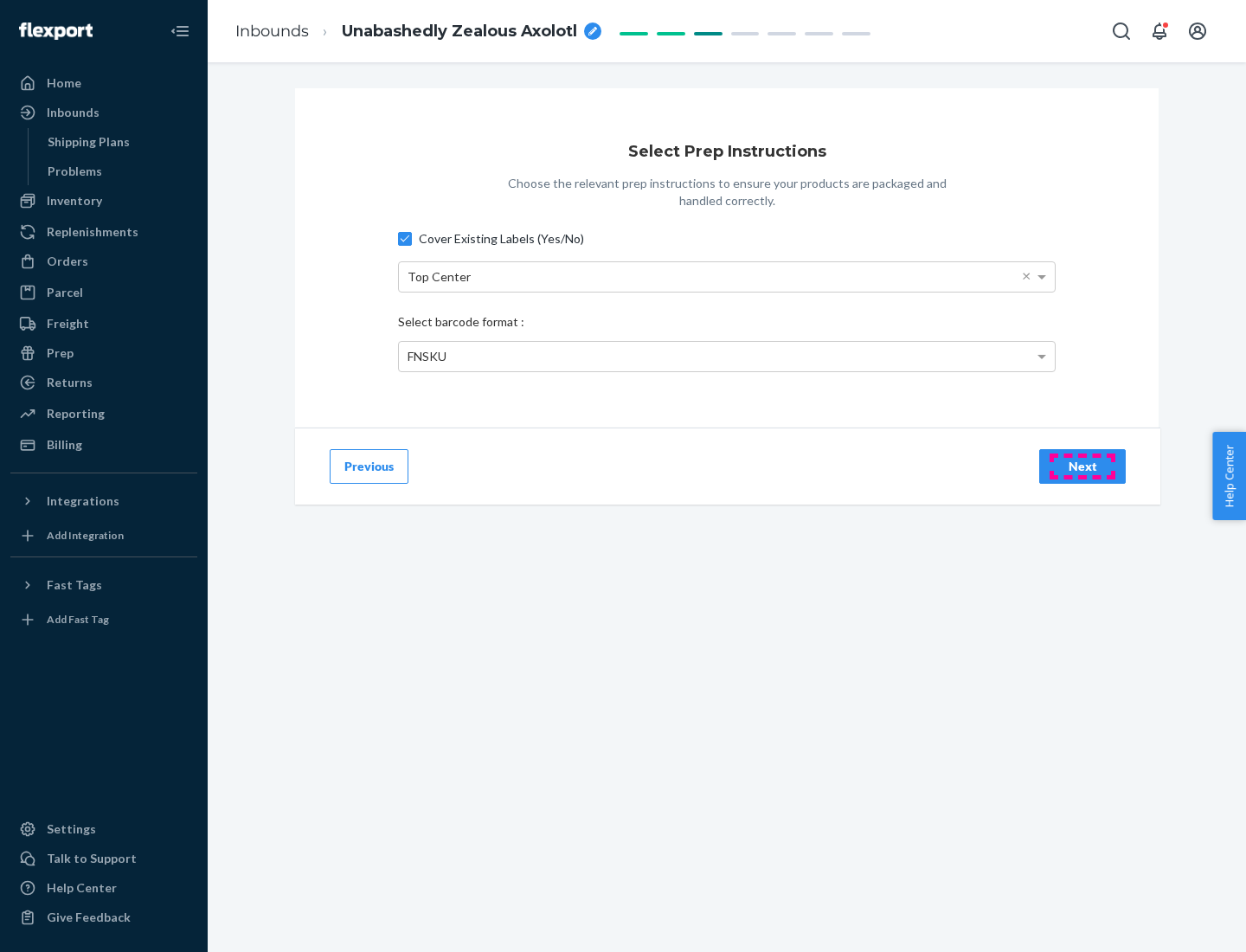
click at [1082, 466] on div "Next" at bounding box center [1082, 467] width 57 height 18
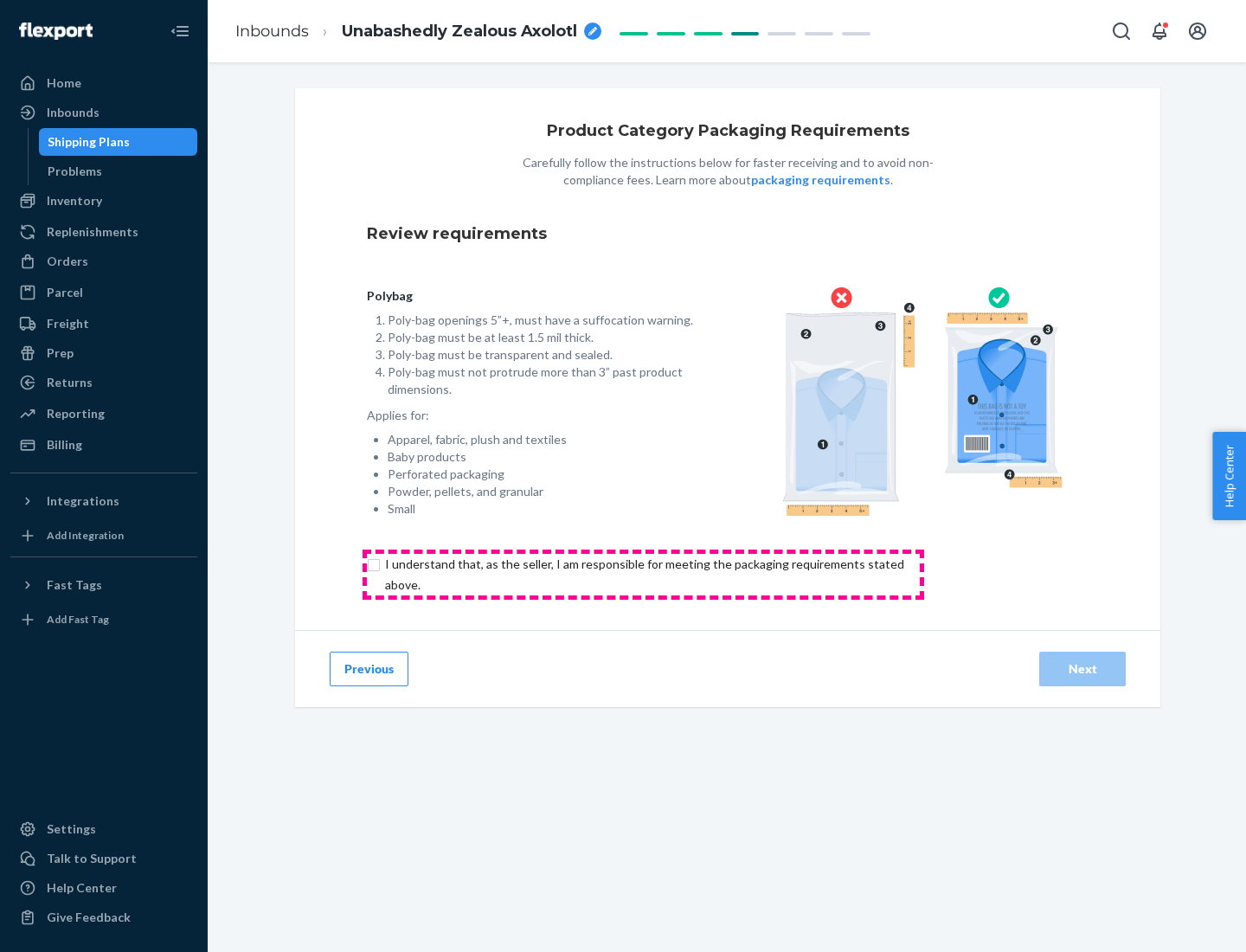
click at [643, 574] on input "checkbox" at bounding box center [654, 575] width 575 height 41
checkbox input "true"
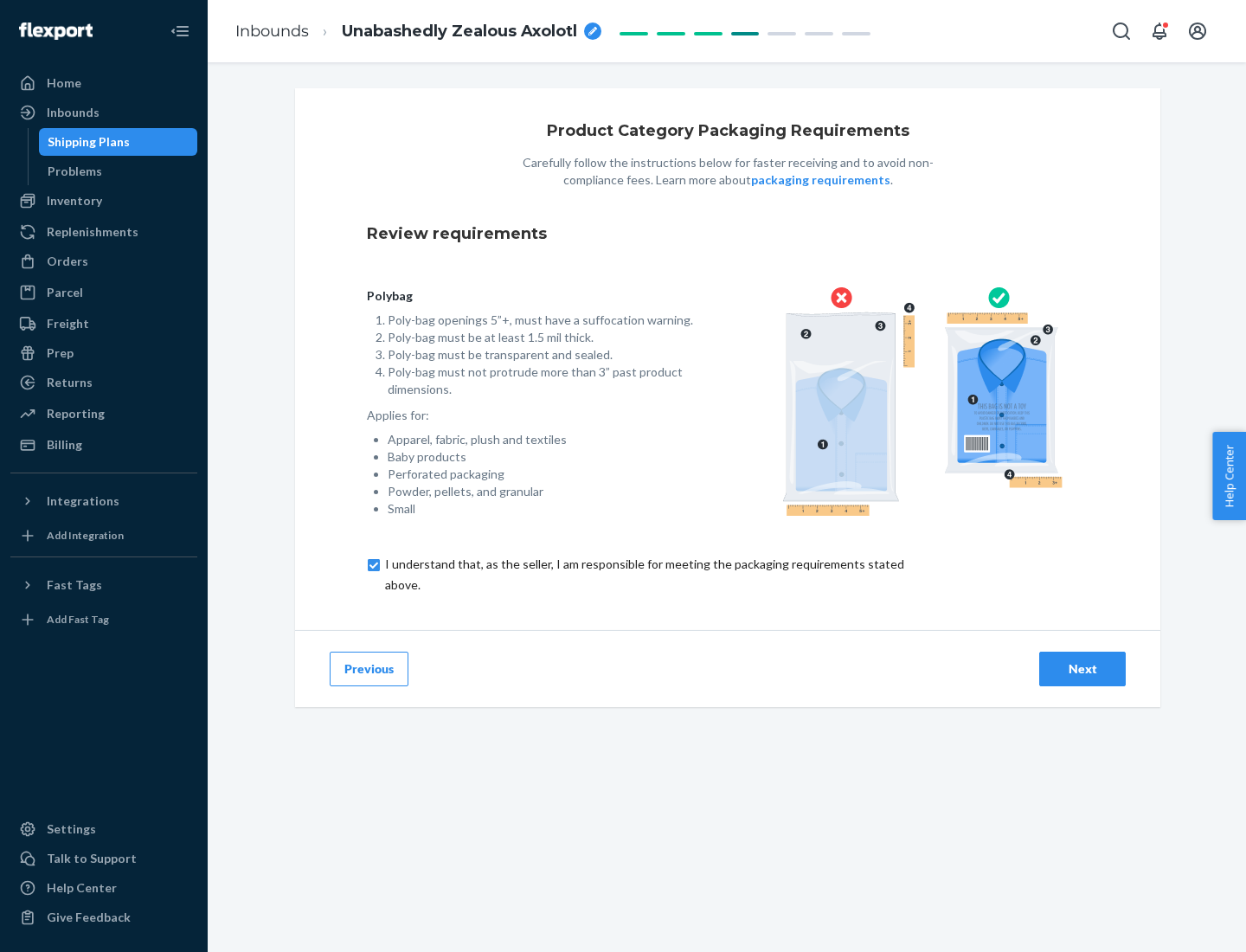
click at [1082, 668] on div "Next" at bounding box center [1082, 669] width 57 height 18
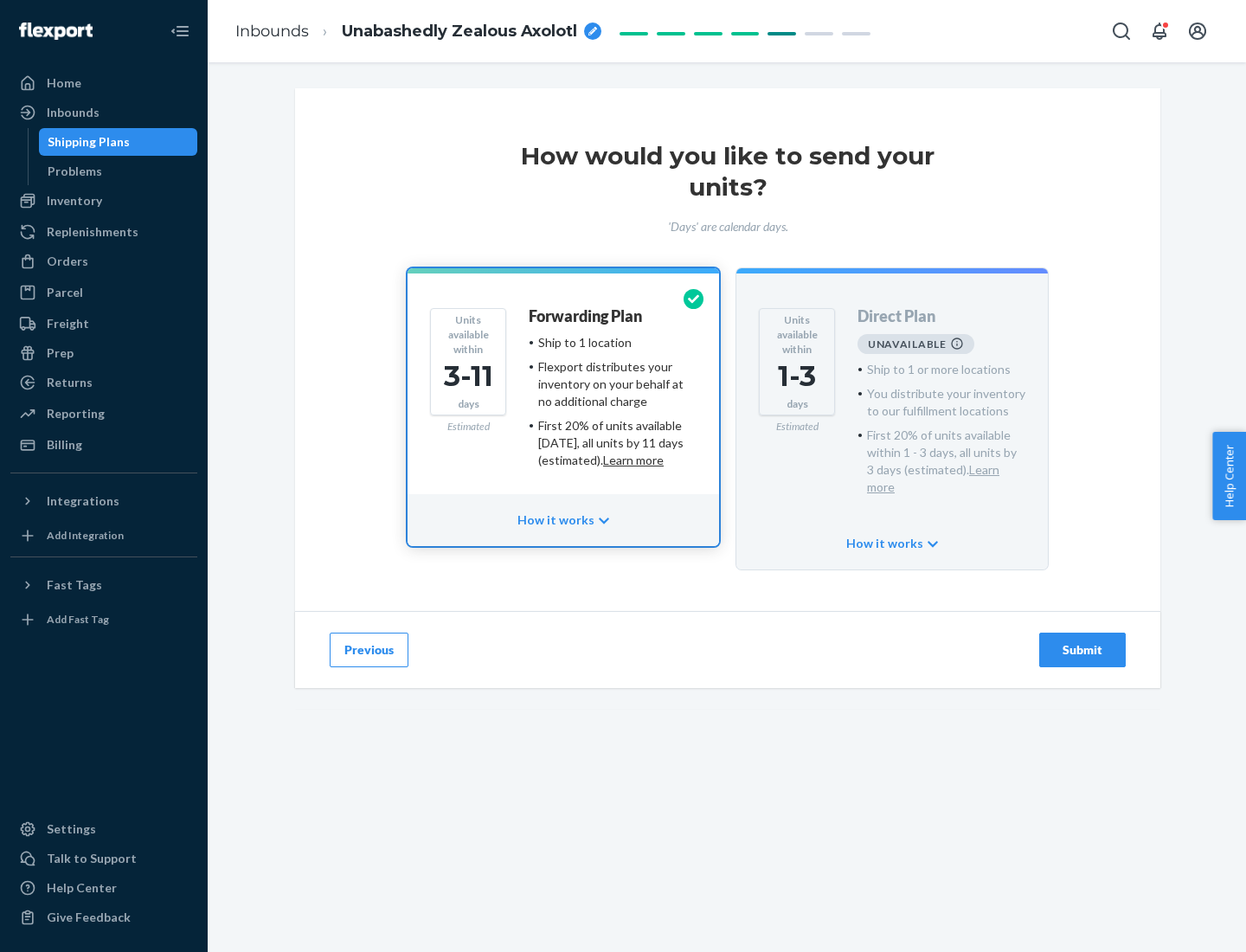
click at [587, 316] on h4 "Forwarding Plan" at bounding box center [585, 317] width 113 height 18
click at [1082, 641] on div "Submit" at bounding box center [1082, 650] width 57 height 18
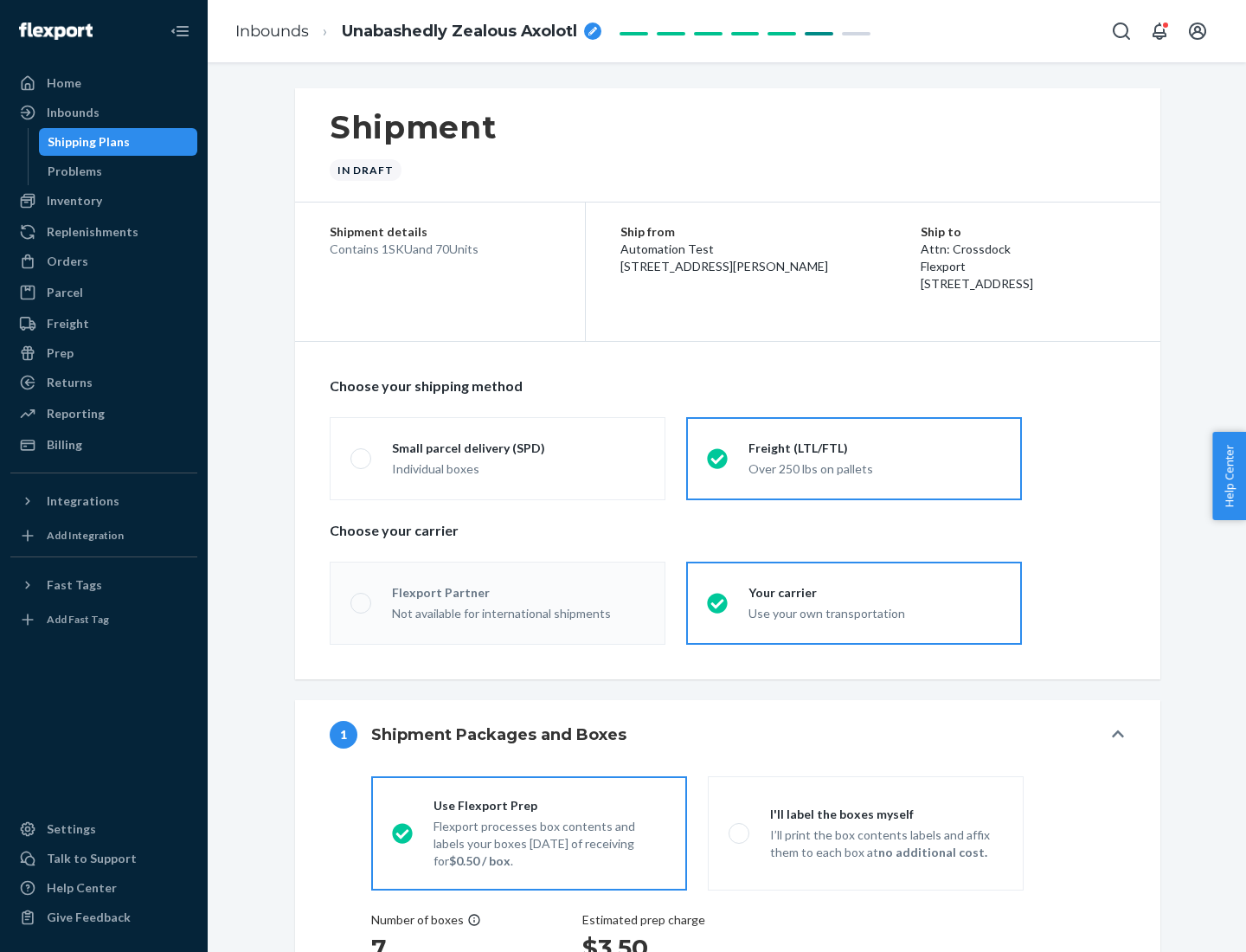
radio input "true"
radio input "false"
radio input "true"
radio input "false"
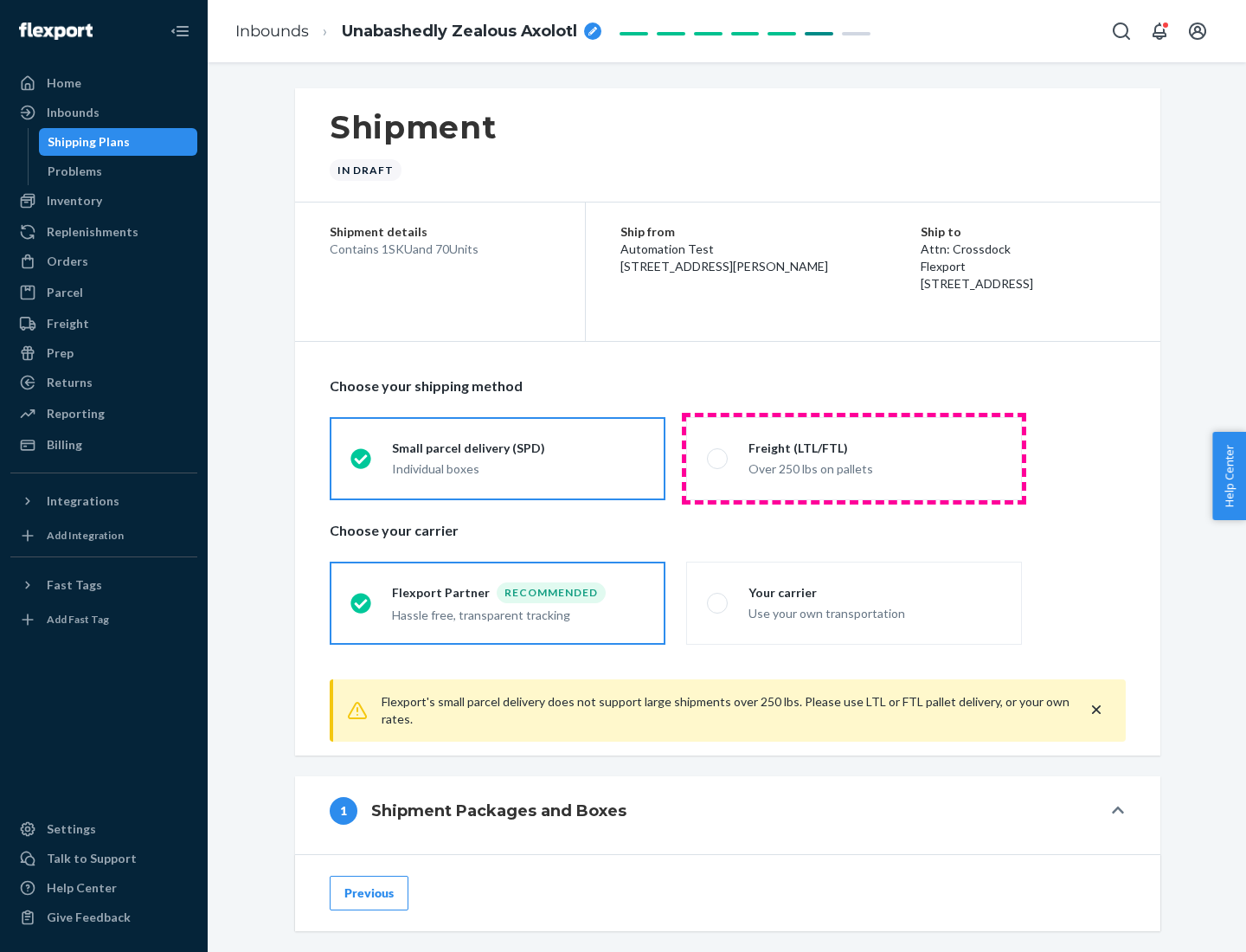
click at [855, 458] on div "Over 250 lbs on pallets" at bounding box center [875, 468] width 253 height 21
click at [718, 458] on input "Freight (LTL/FTL) Over 250 lbs on pallets" at bounding box center [712, 458] width 11 height 11
radio input "true"
radio input "false"
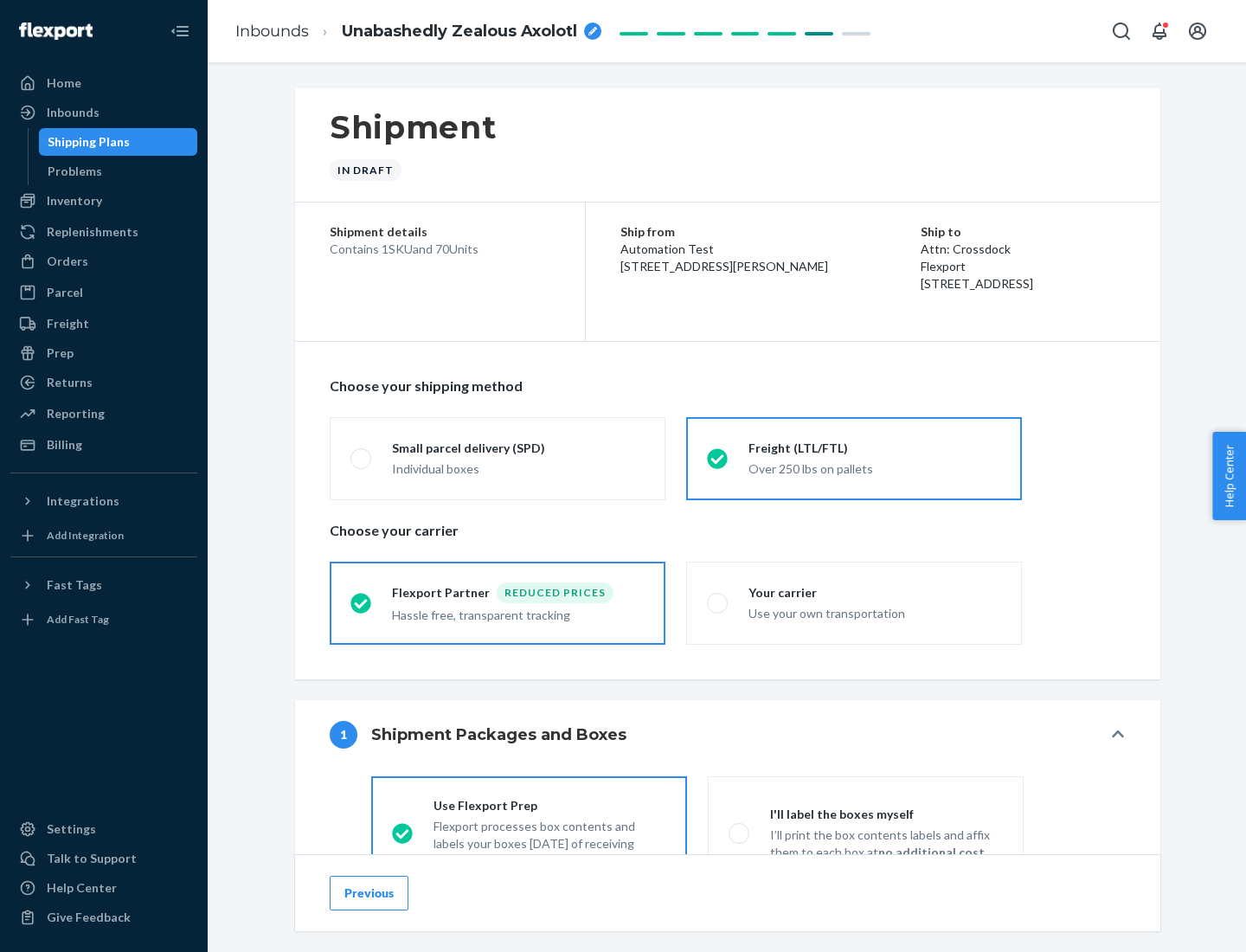
scroll to position [96, 0]
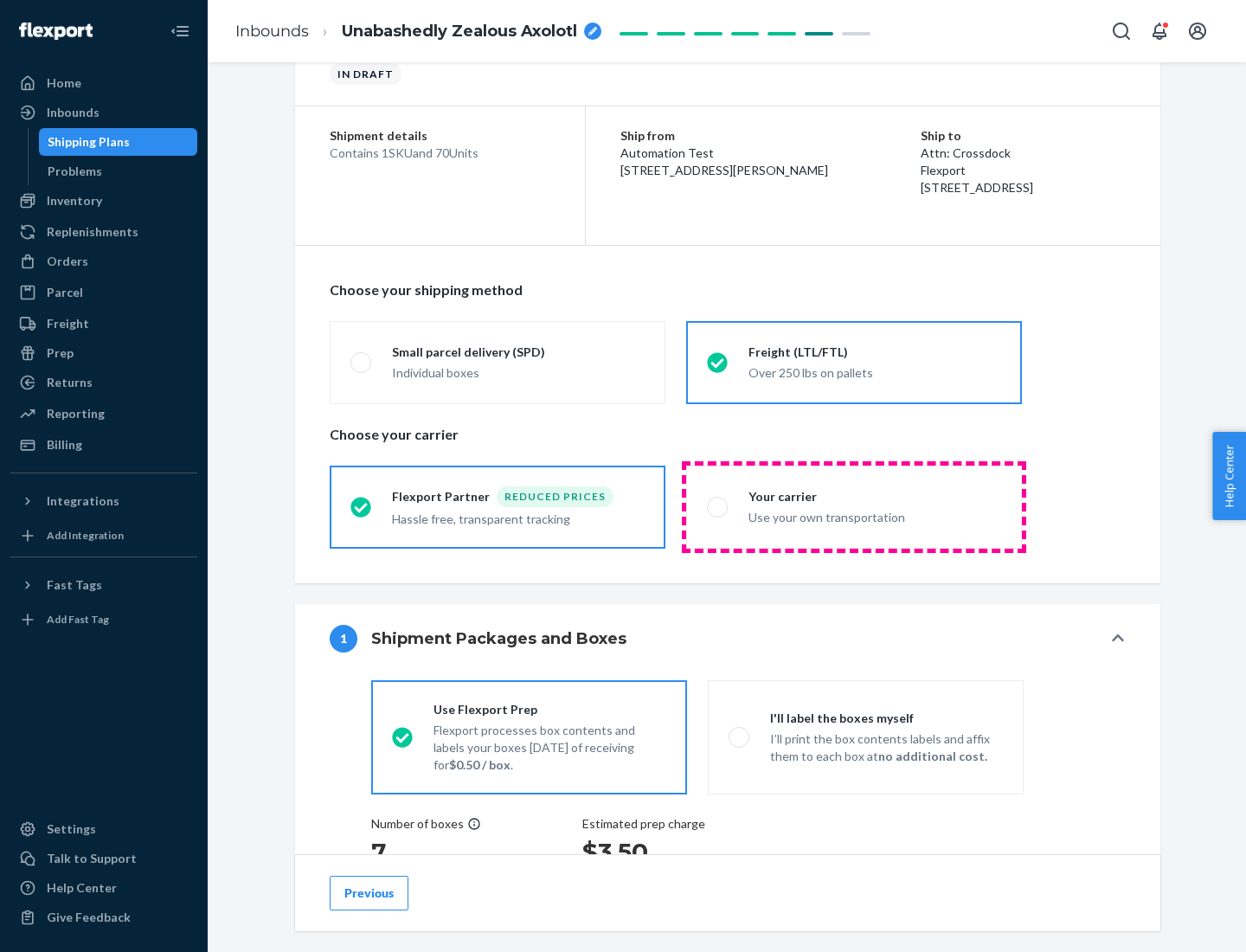
click at [855, 506] on div "Use your own transportation" at bounding box center [875, 516] width 253 height 21
click at [718, 506] on input "Your carrier Use your own transportation" at bounding box center [712, 506] width 11 height 11
radio input "true"
radio input "false"
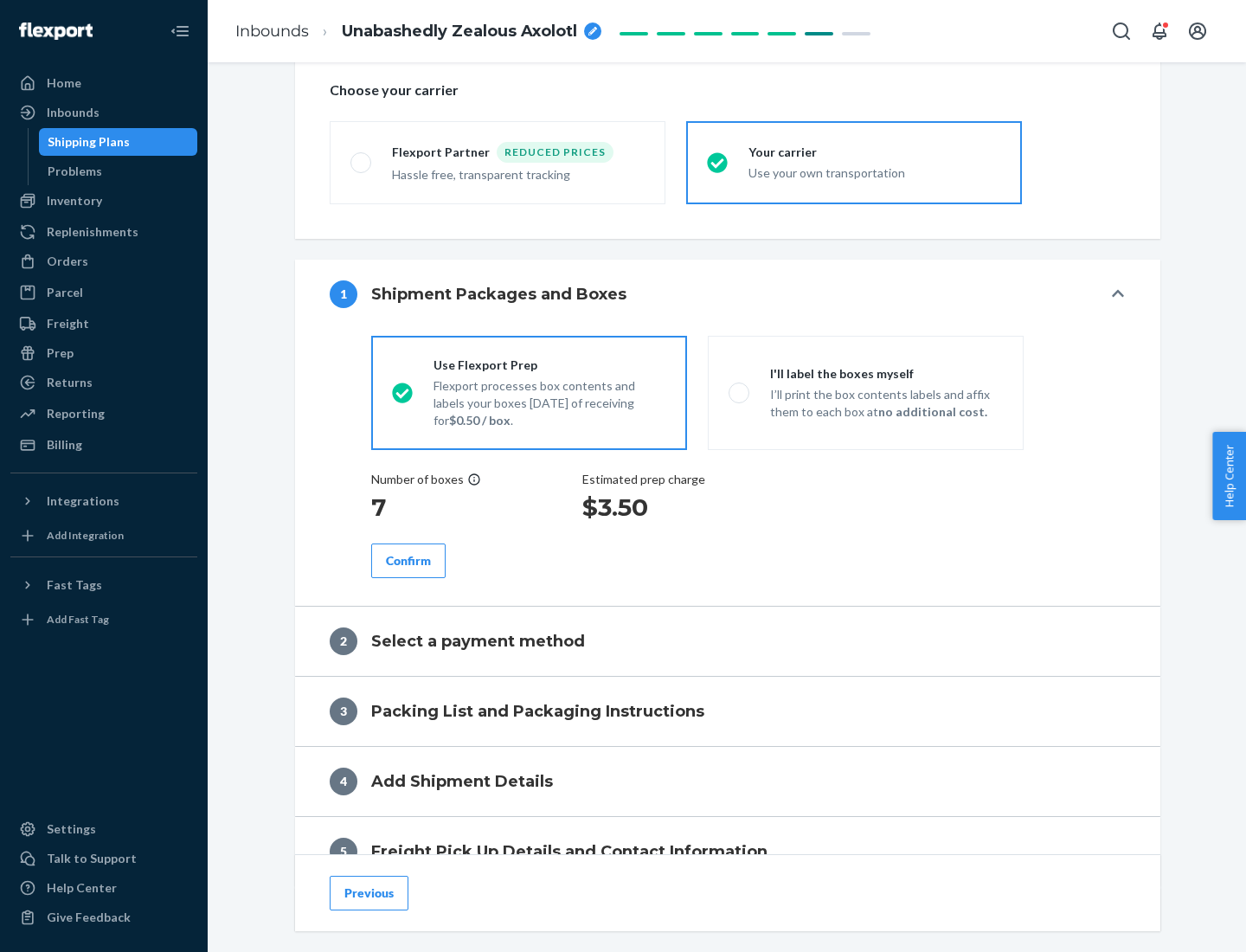
scroll to position [327, 0]
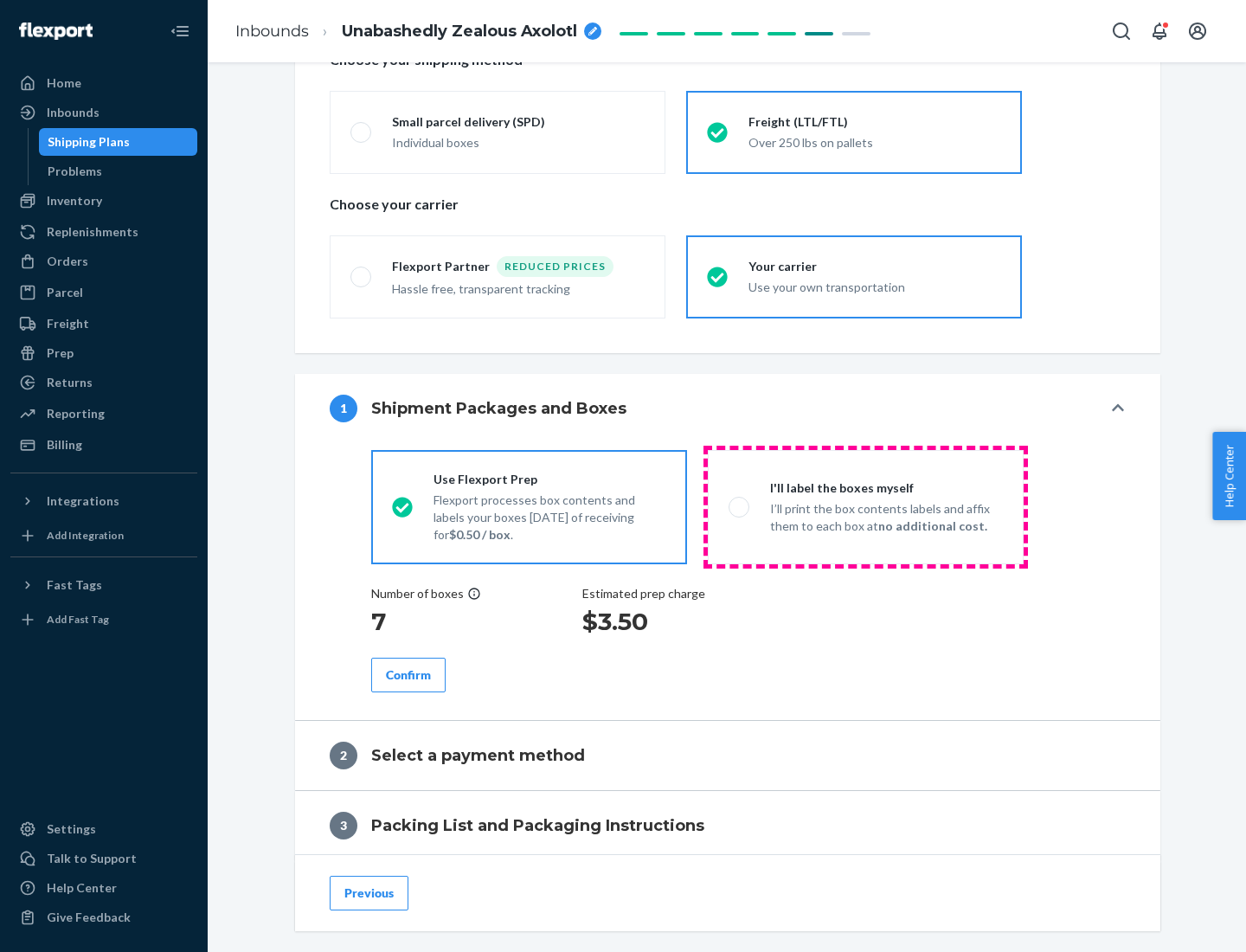
click at [865, 506] on p "I’ll print the box contents labels and affix them to each box at no additional …" at bounding box center [887, 518] width 233 height 35
click at [740, 506] on input "I'll label the boxes myself I’ll print the box contents labels and affix them t…" at bounding box center [734, 506] width 11 height 11
radio input "true"
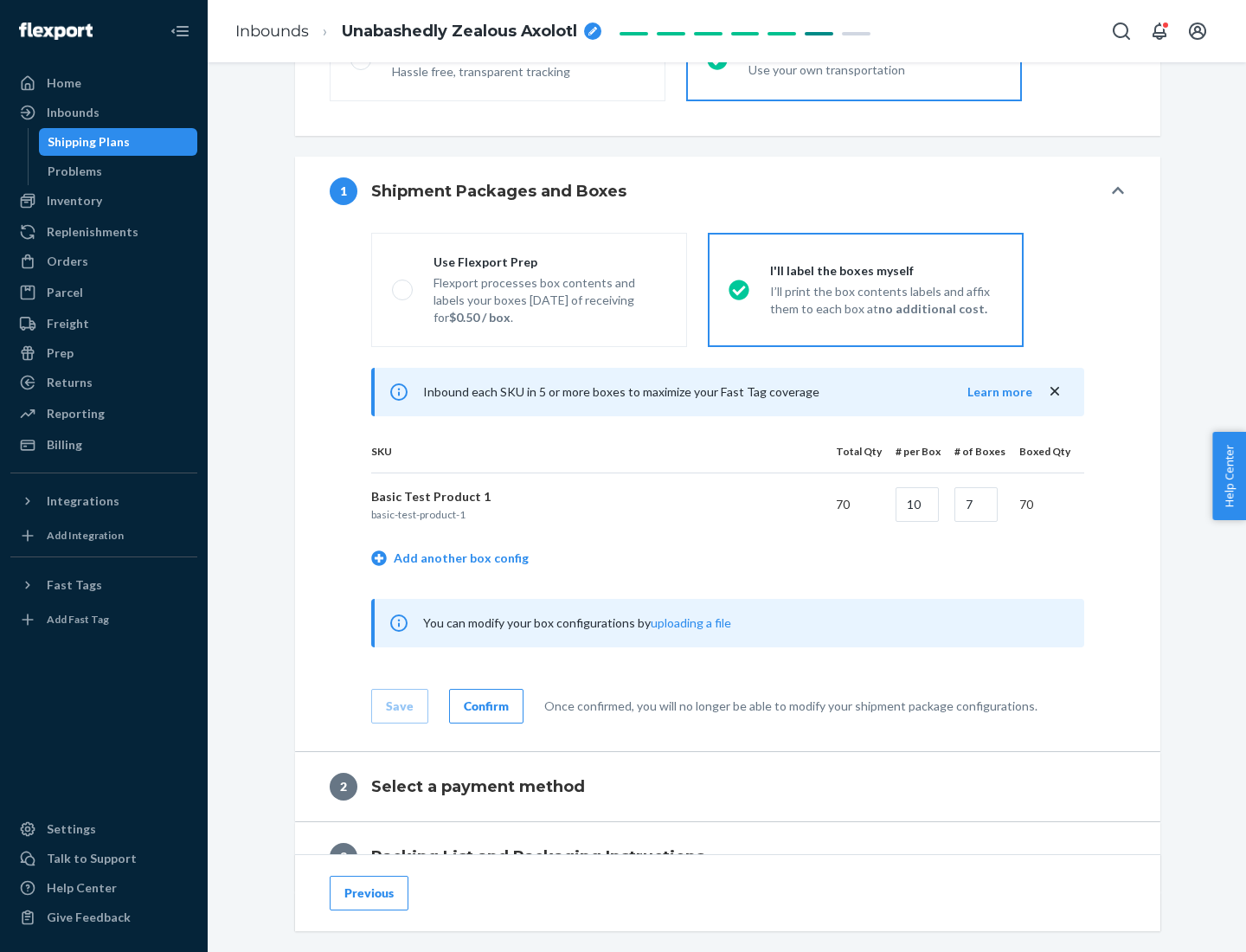
scroll to position [299, 0]
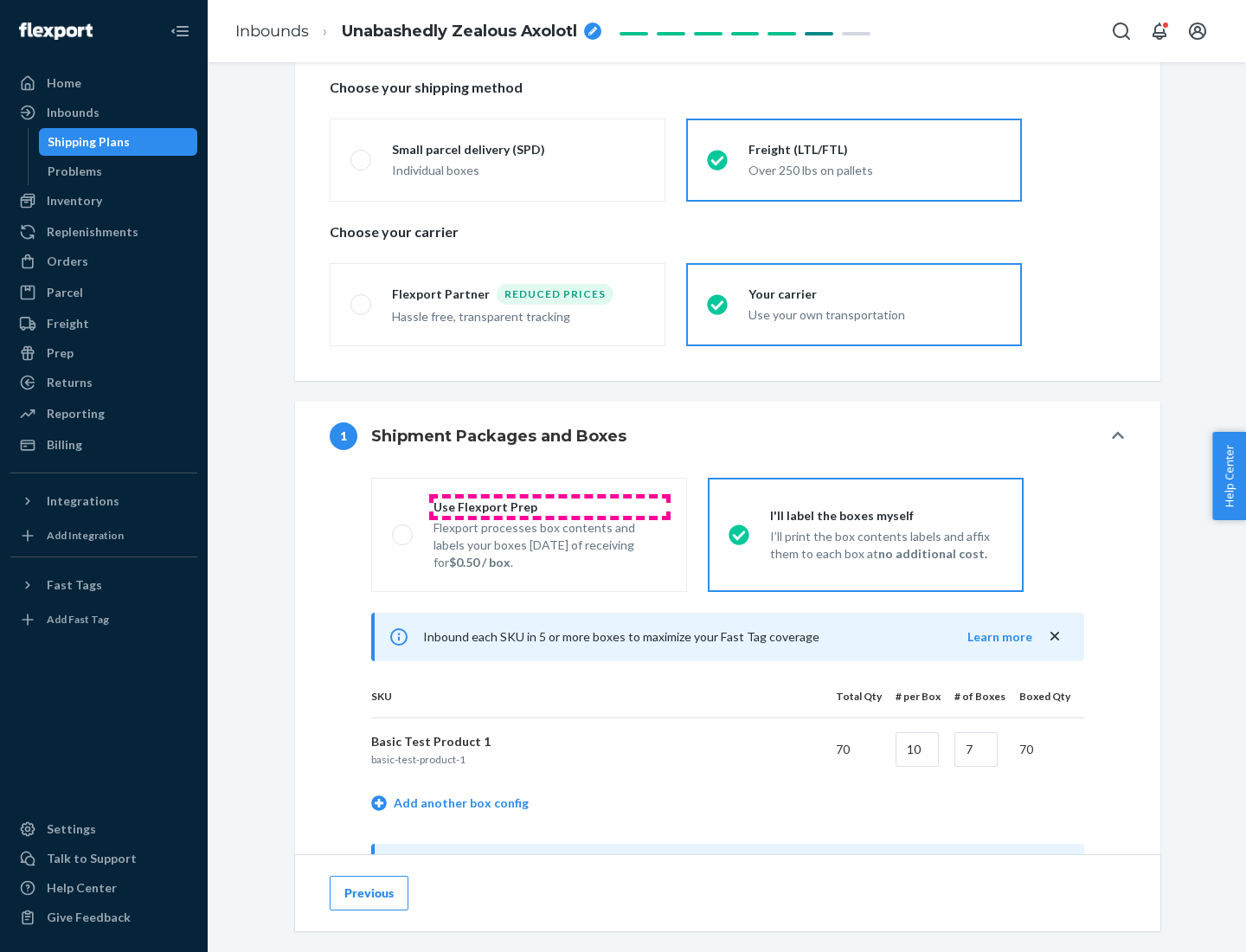
click at [550, 506] on div "Use Flexport Prep" at bounding box center [550, 507] width 233 height 18
click at [404, 529] on input "Use Flexport Prep Flexport processes box contents and labels your boxes [DATE] …" at bounding box center [398, 534] width 11 height 11
radio input "true"
radio input "false"
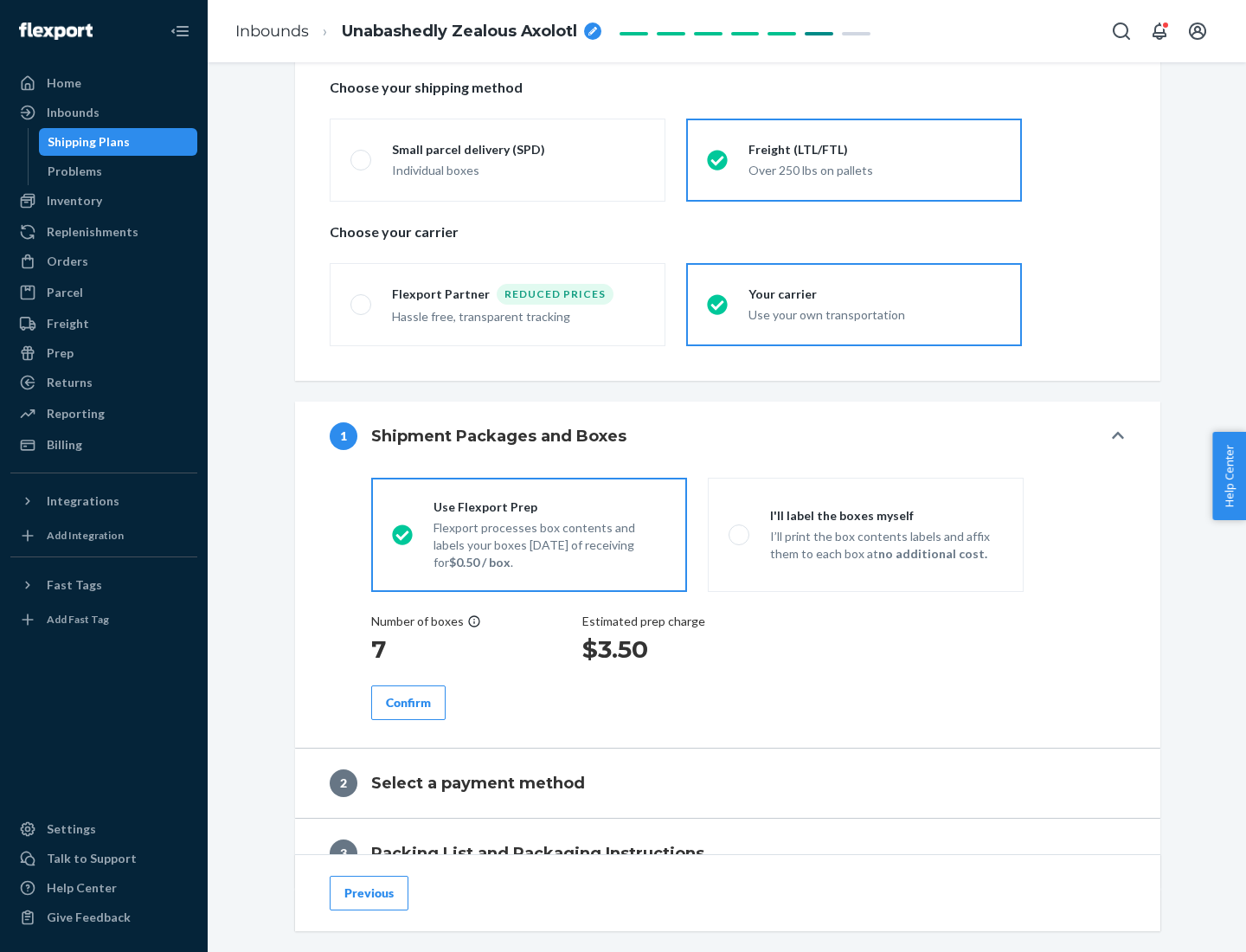
scroll to position [494, 0]
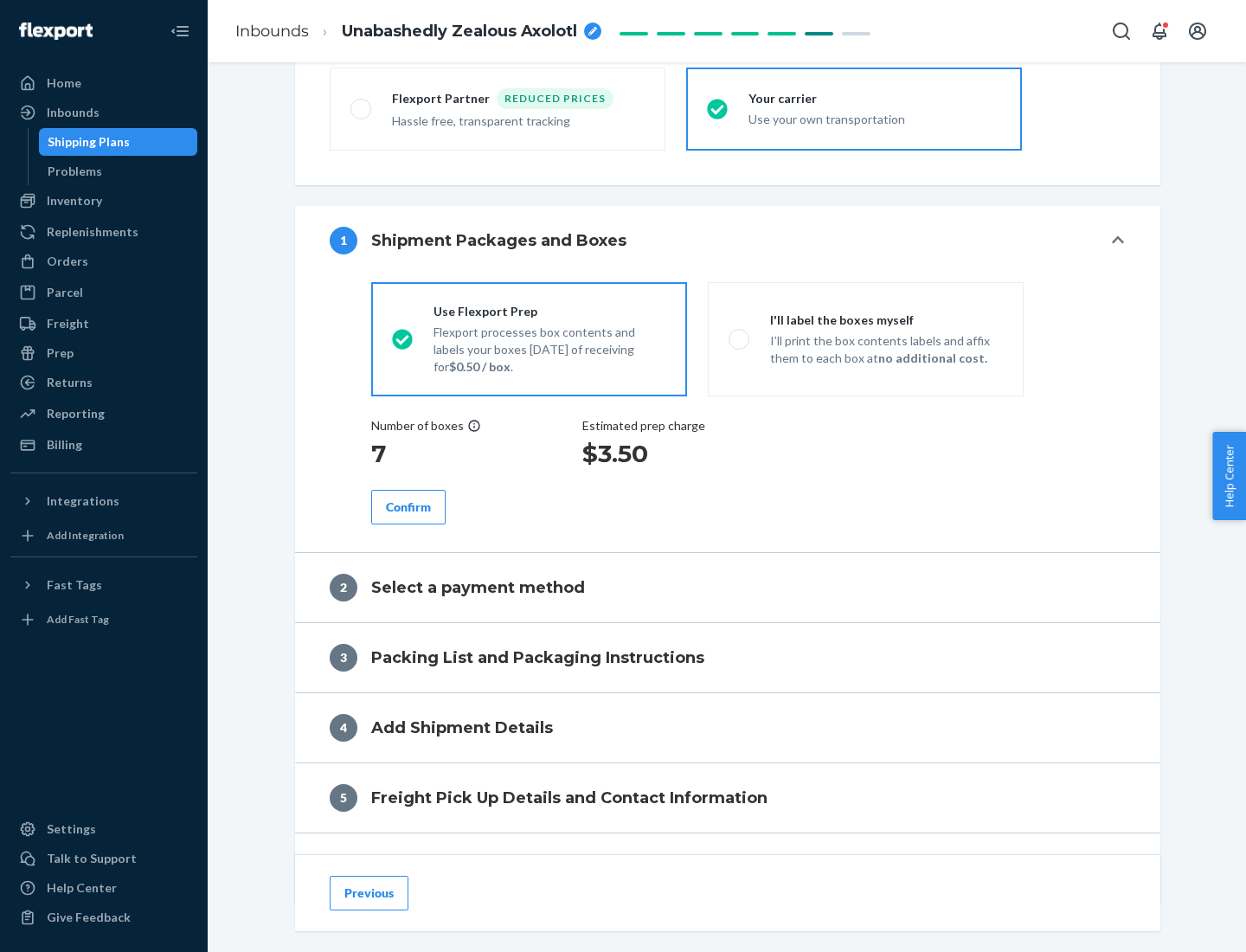
click at [409, 506] on div "Confirm" at bounding box center [408, 507] width 45 height 18
radio input "false"
